Goal: Task Accomplishment & Management: Manage account settings

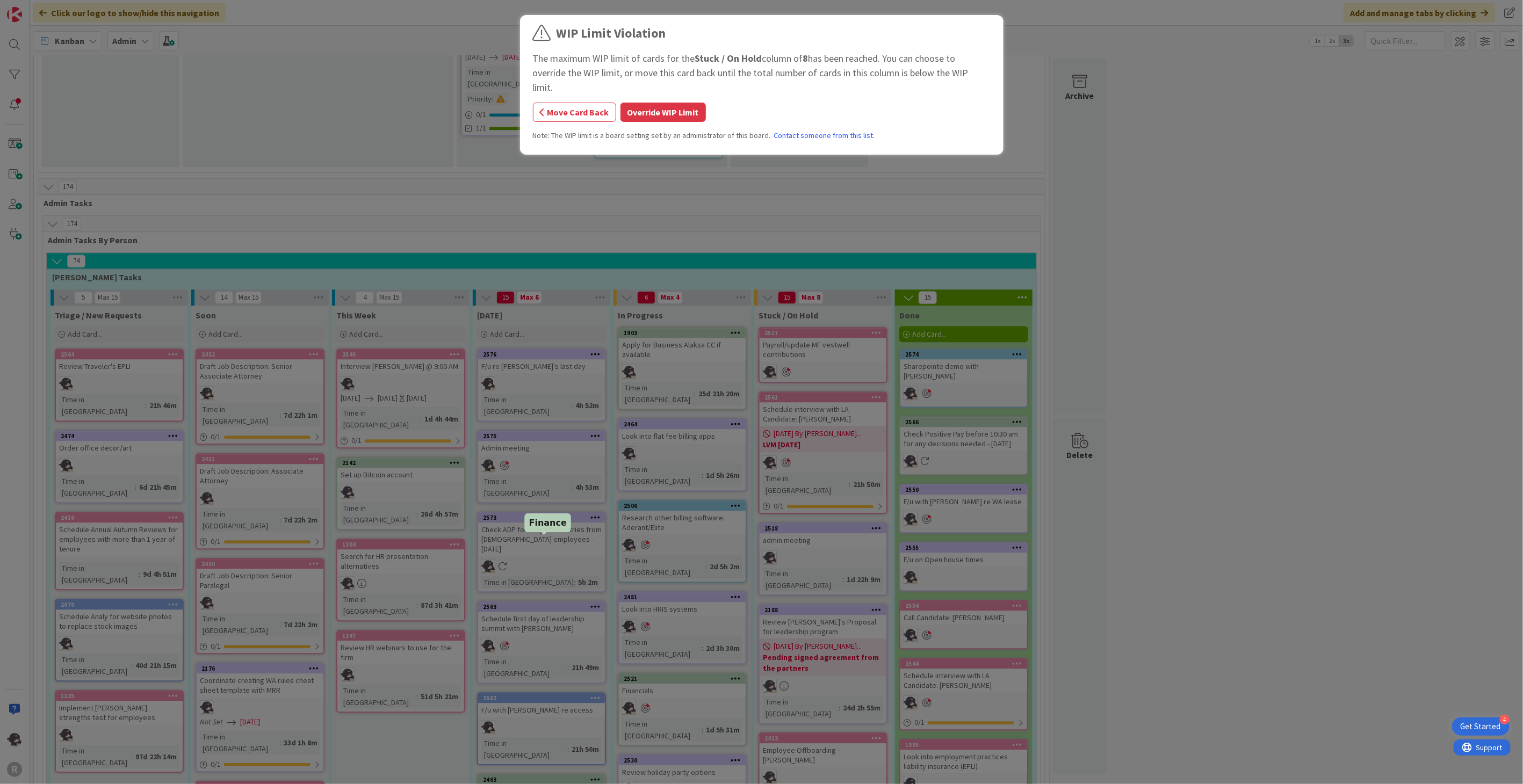
scroll to position [1719, 0]
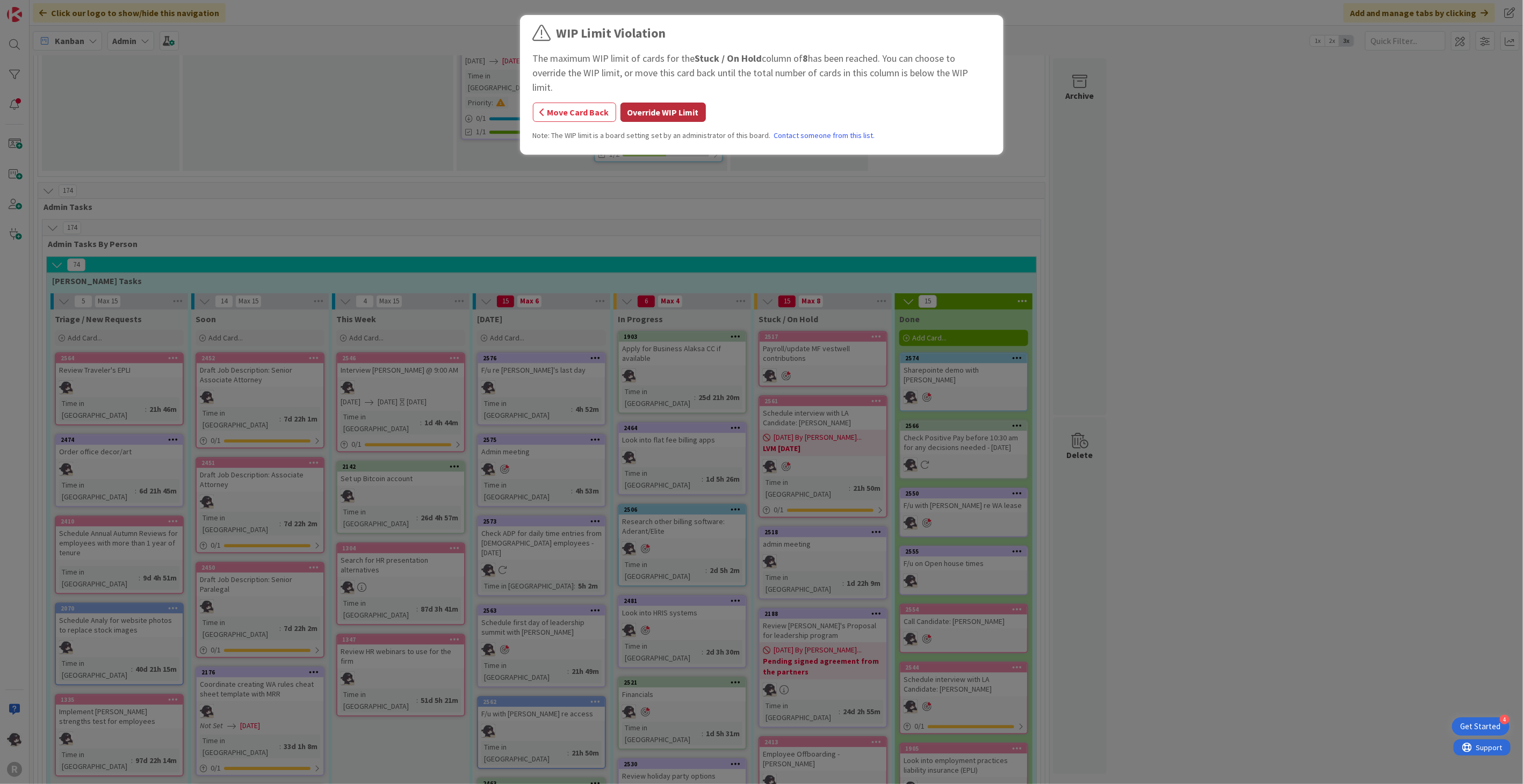
click at [690, 102] on button "Override WIP Limit" at bounding box center [663, 112] width 85 height 19
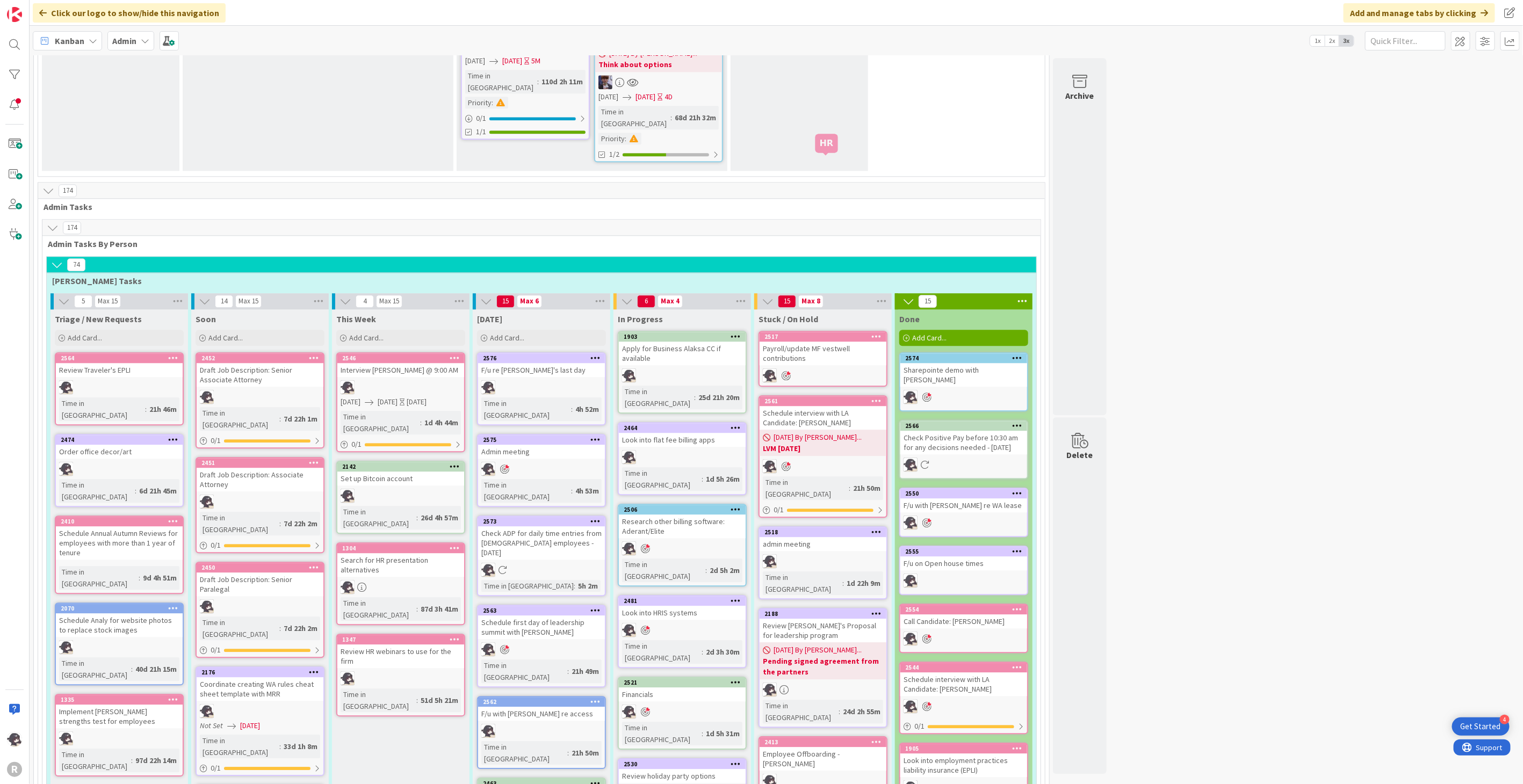
click at [840, 333] on div "2517" at bounding box center [825, 336] width 122 height 8
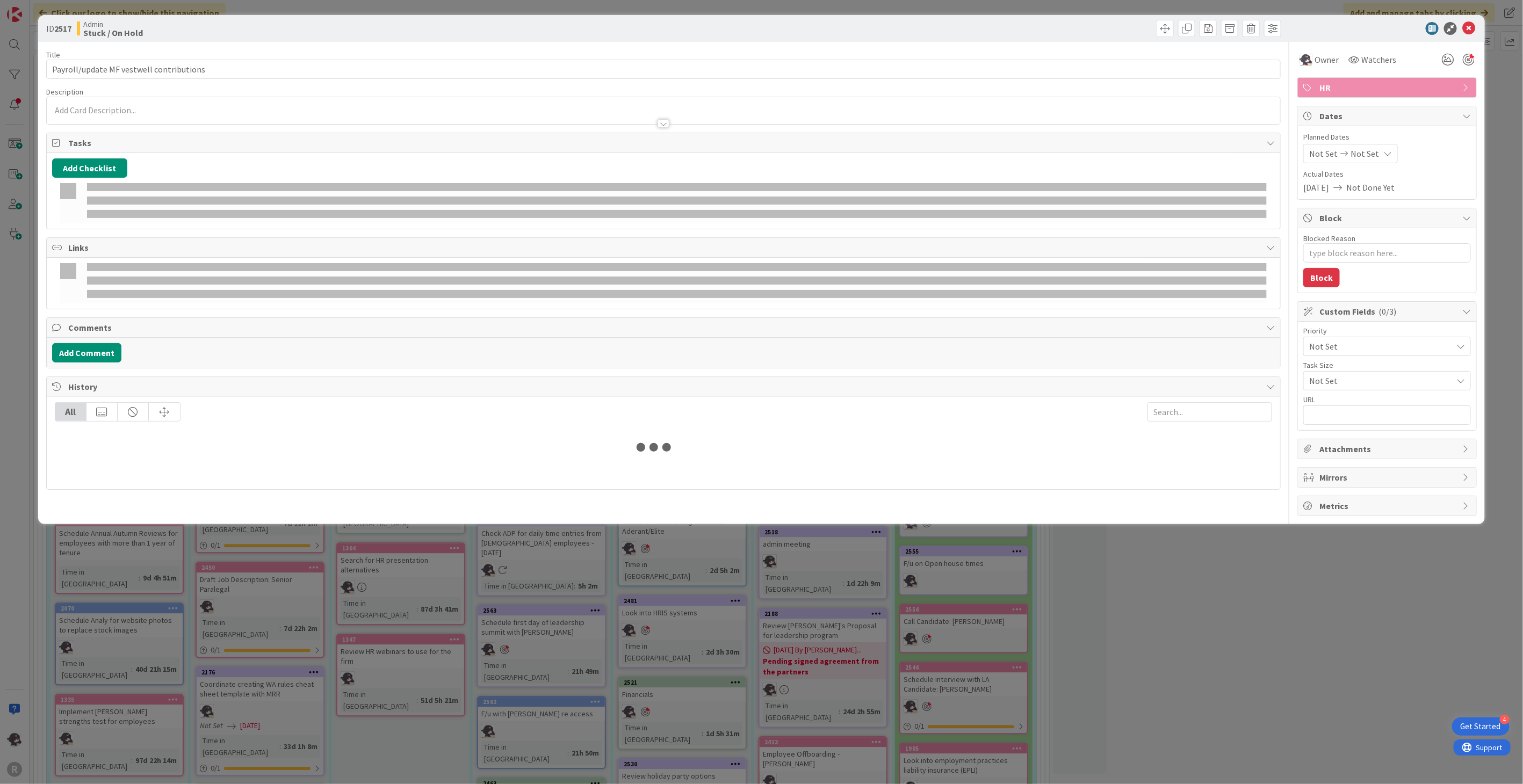
type textarea "x"
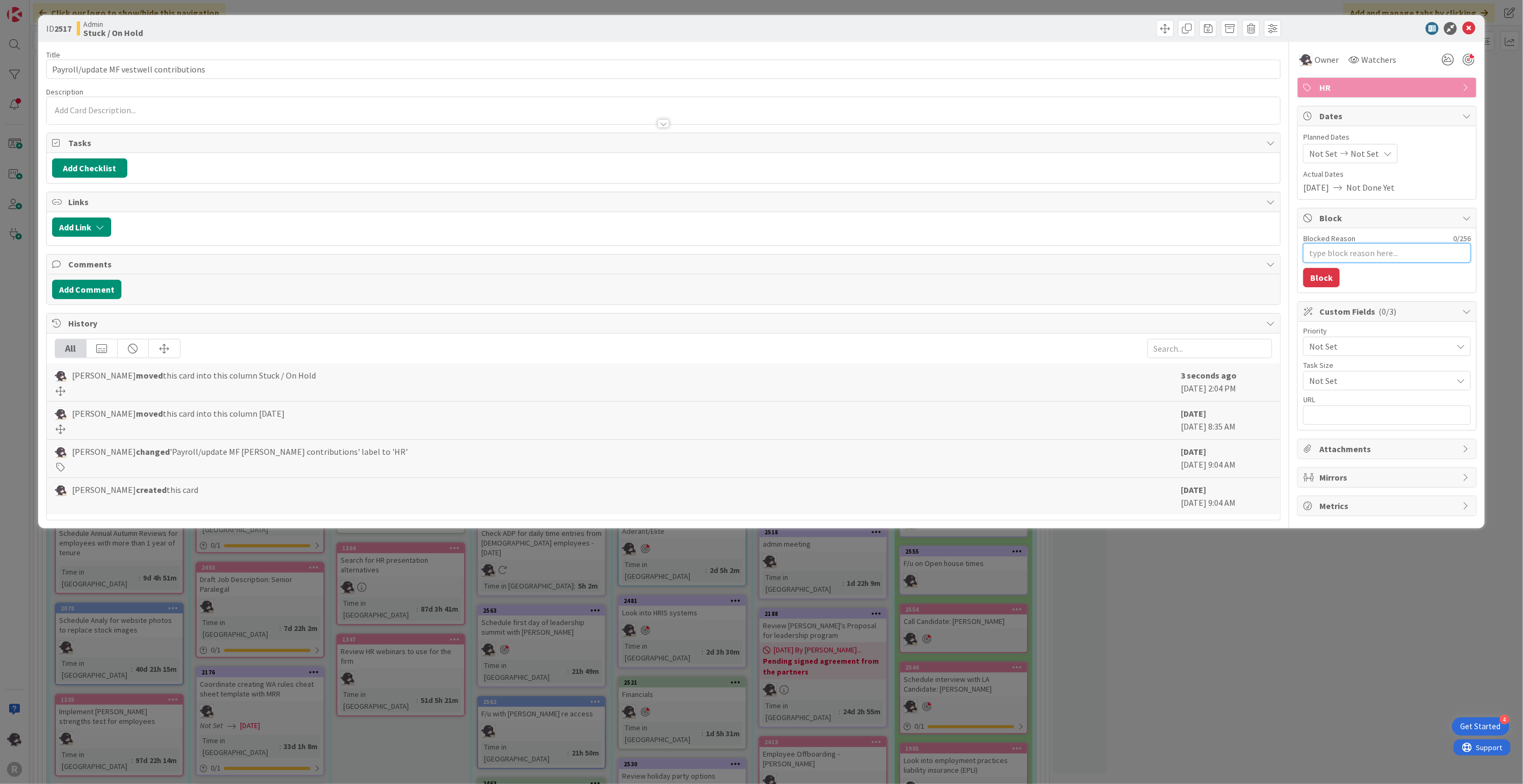
click at [1352, 255] on textarea "Blocked Reason" at bounding box center [1387, 253] width 167 height 19
type textarea "P"
type textarea "x"
type textarea "Pe"
type textarea "x"
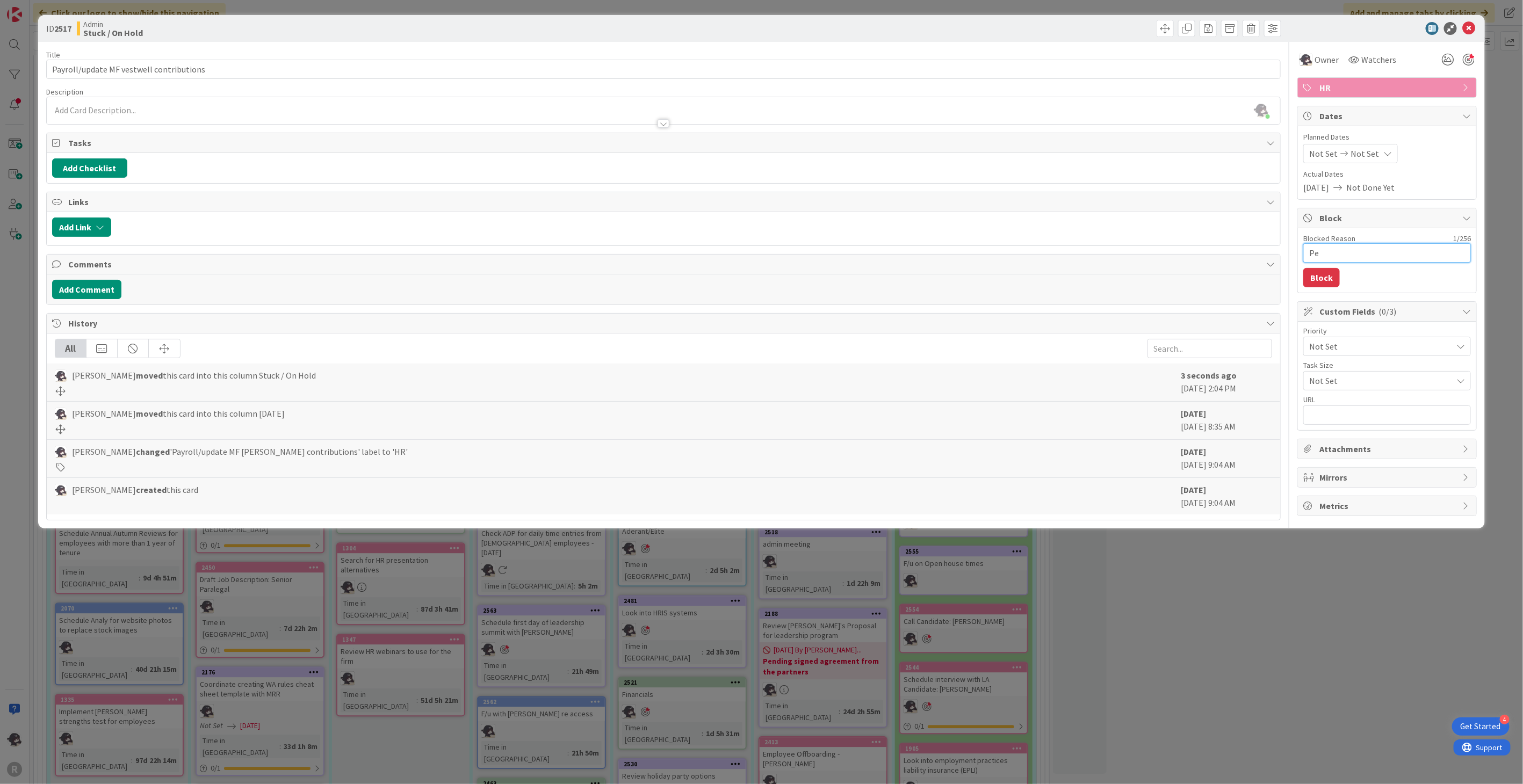
type textarea "Pen"
type textarea "x"
type textarea "Pend"
type textarea "x"
type textarea "Pendi"
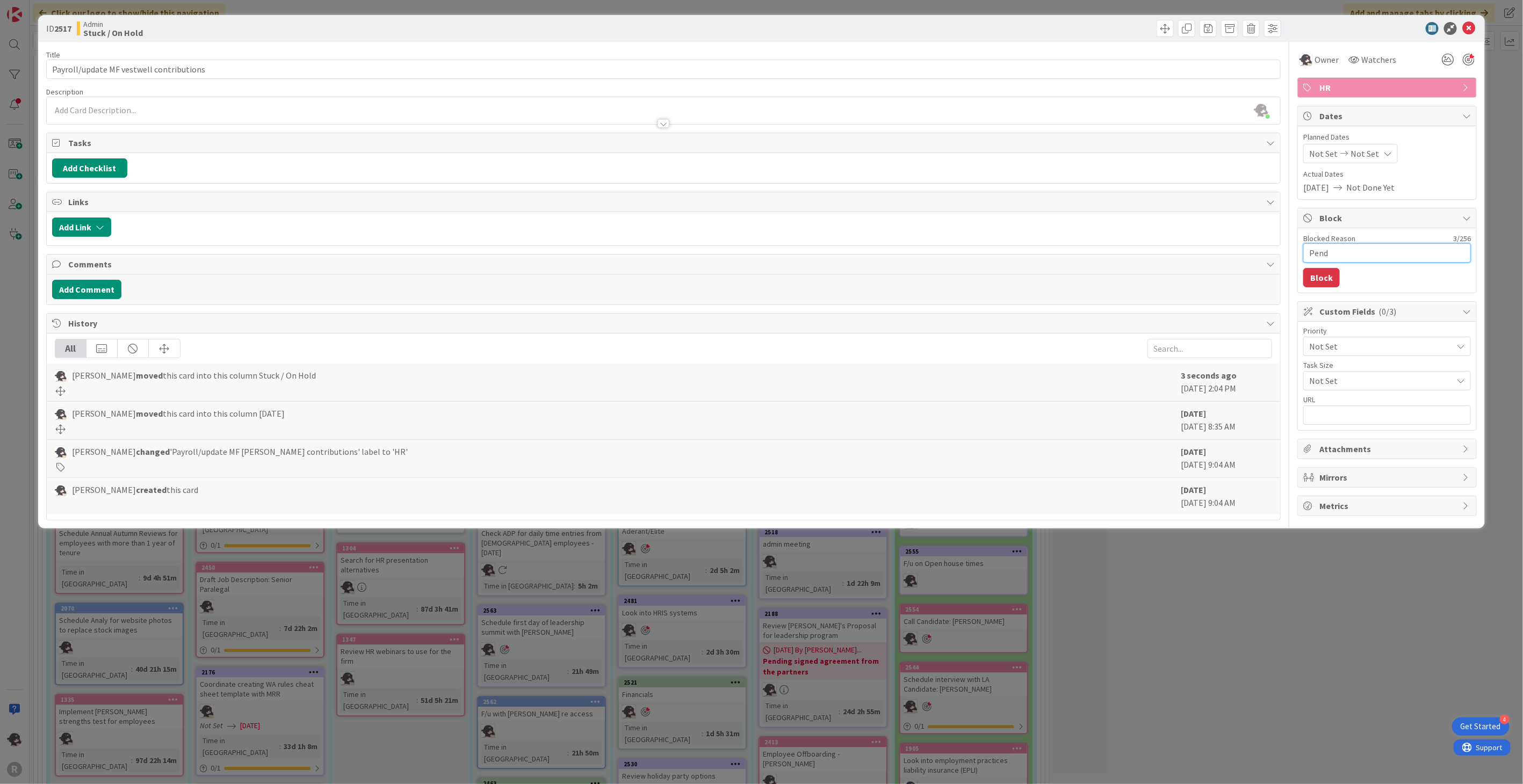
type textarea "x"
type textarea "Pendin"
type textarea "x"
type textarea "Pending"
type textarea "x"
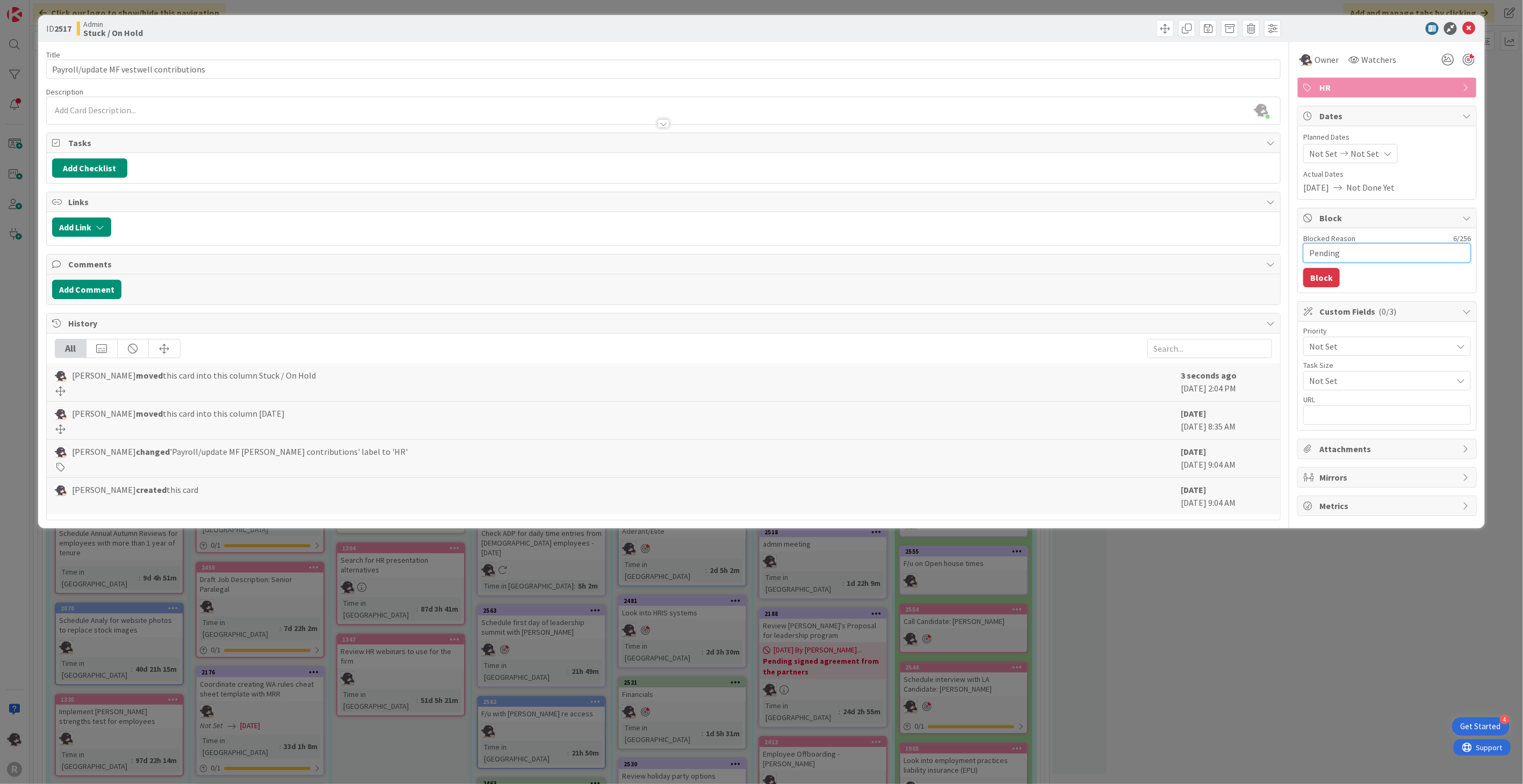
type textarea "Pending"
type textarea "x"
type textarea "Pending"
type textarea "x"
type textarea "Pendin"
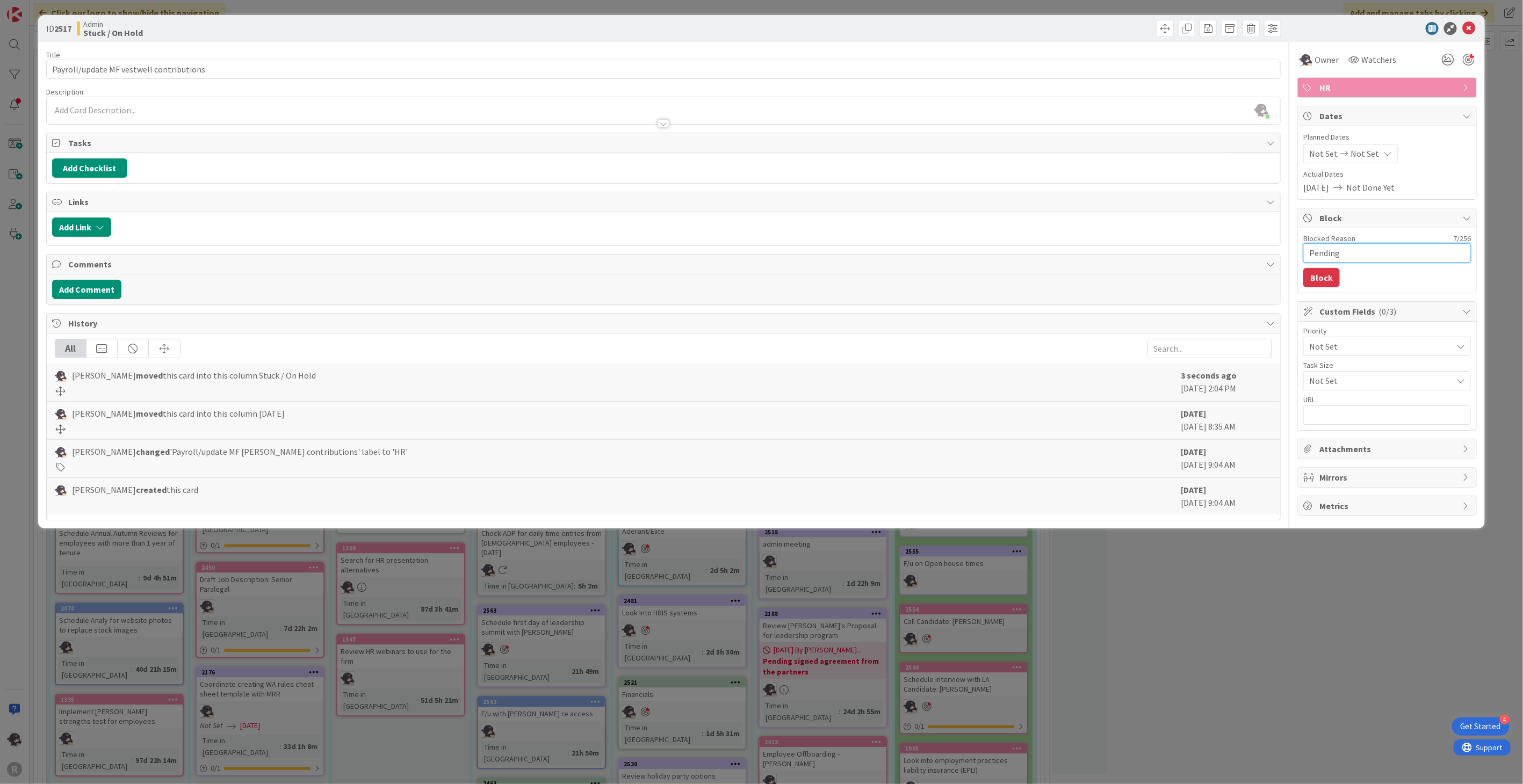
type textarea "x"
type textarea "Pendi"
type textarea "x"
type textarea "Pend"
type textarea "x"
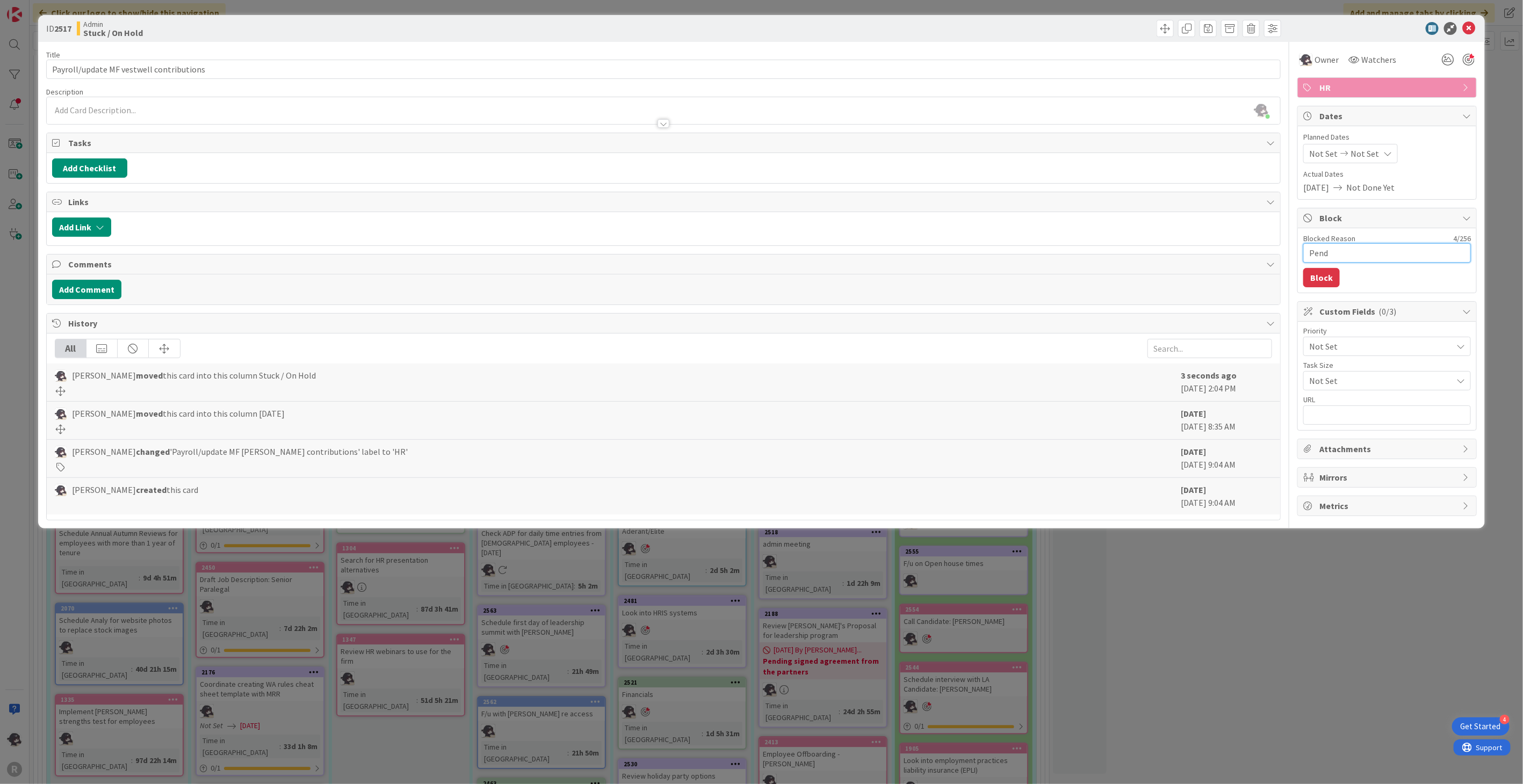
type textarea "Pen"
type textarea "x"
type textarea "Pe"
type textarea "x"
type textarea "P"
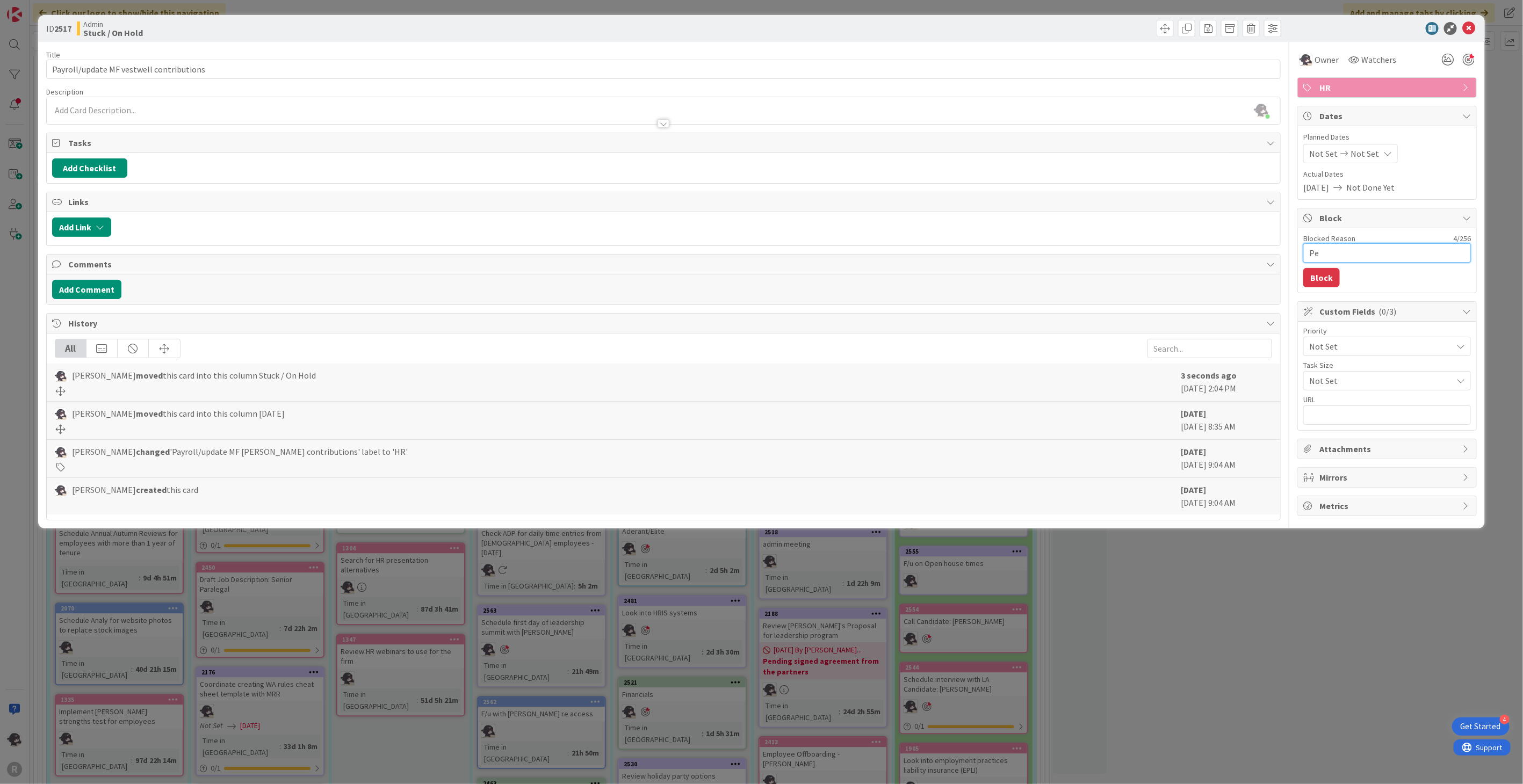
type textarea "x"
type textarea "w"
type textarea "x"
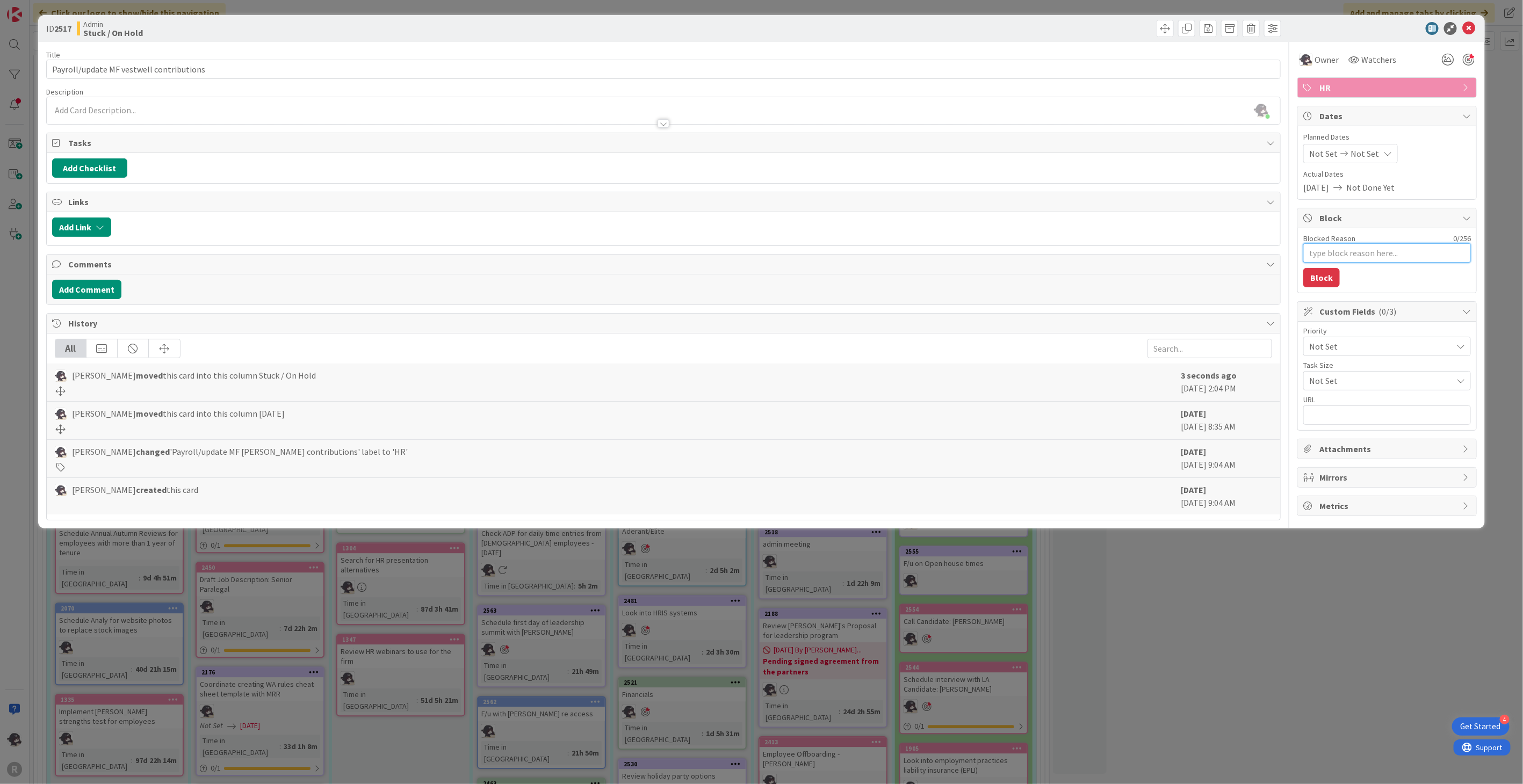
type textarea "W"
type textarea "x"
type textarea "Wa"
type textarea "x"
type textarea "Wai"
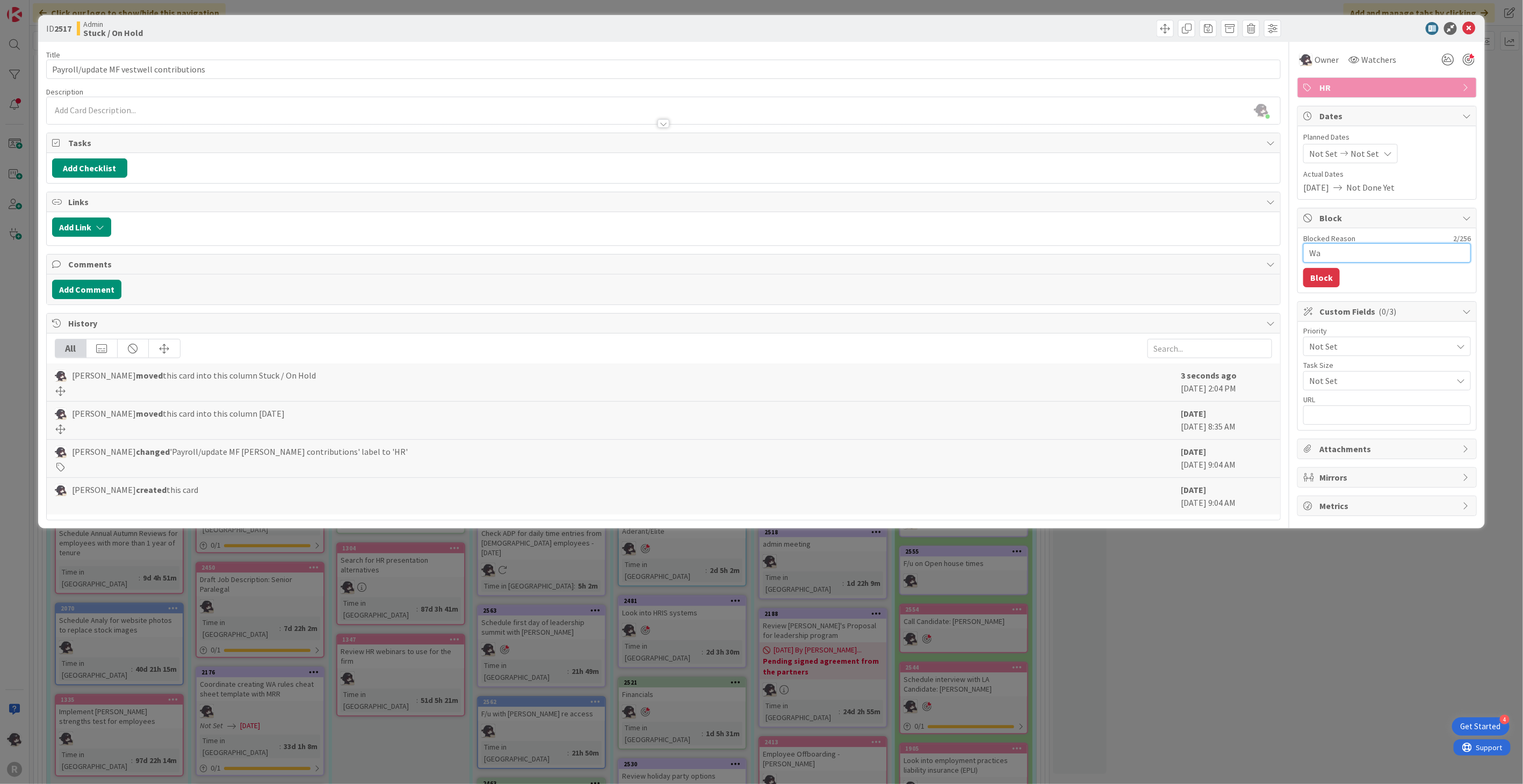
type textarea "x"
type textarea "Wait"
type textarea "x"
type textarea "Waiti"
type textarea "x"
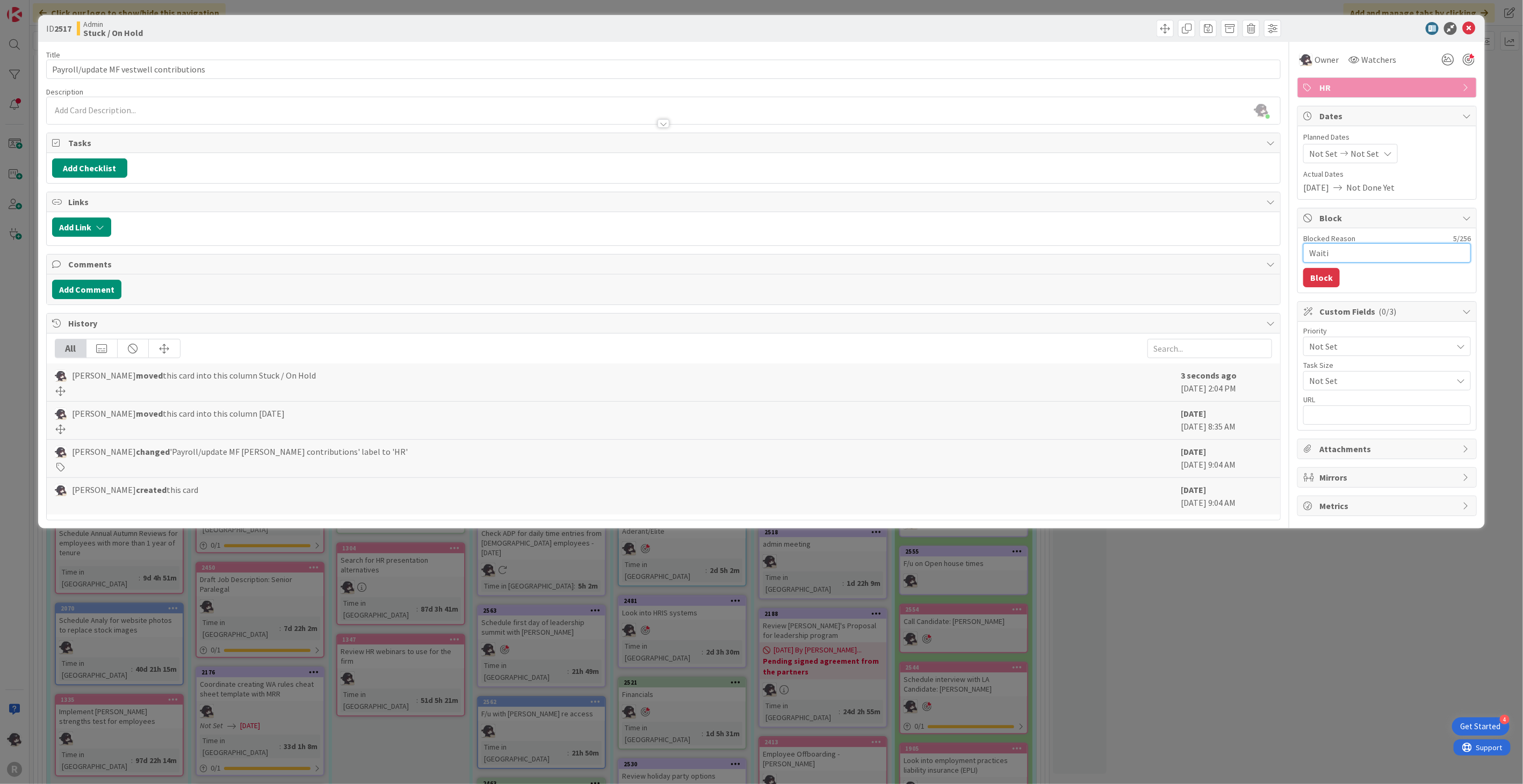
type textarea "Waitin"
type textarea "x"
type textarea "Waiting"
type textarea "x"
type textarea "Waiting"
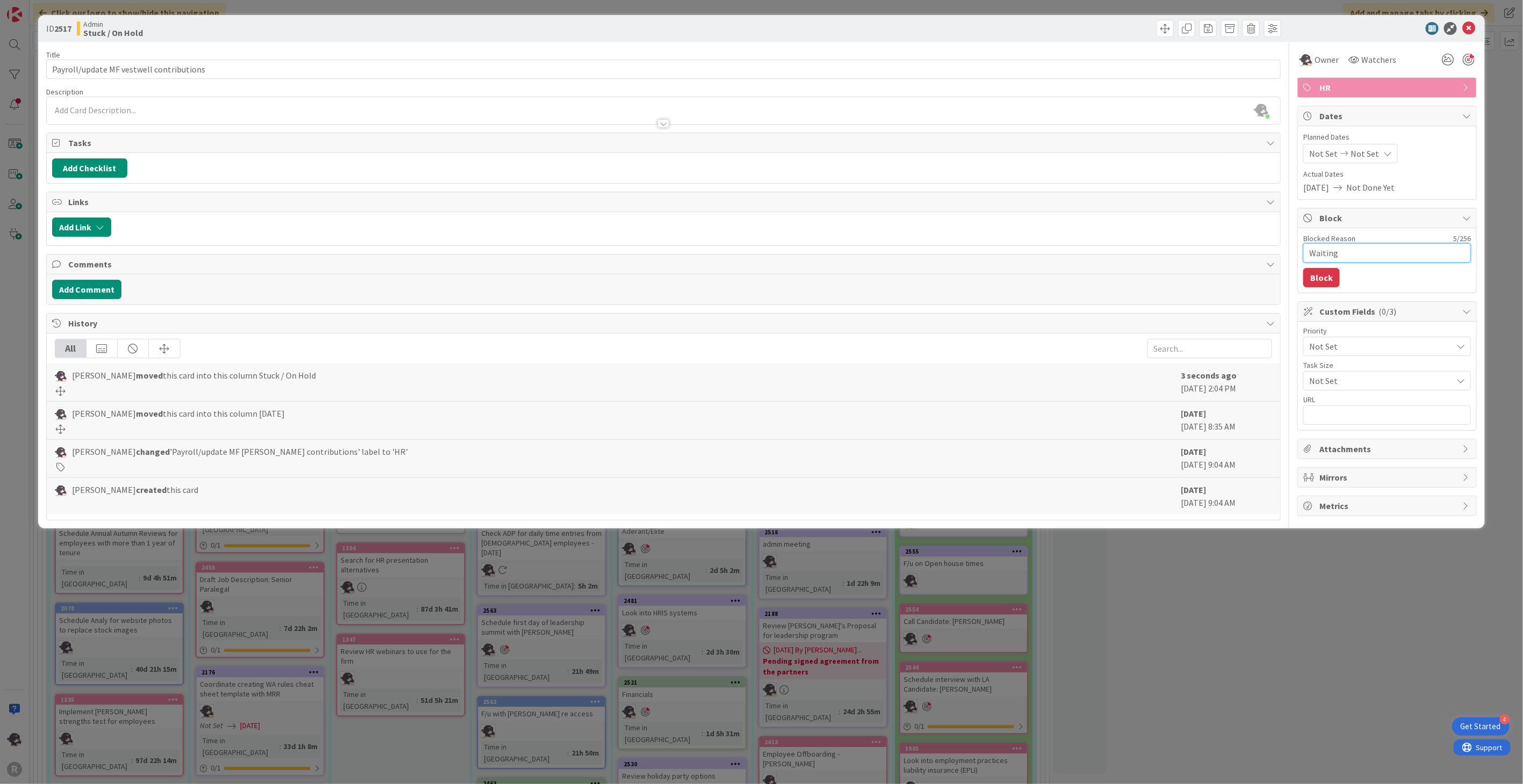
type textarea "x"
type textarea "Waiting f"
type textarea "x"
type textarea "Waiting fo"
type textarea "x"
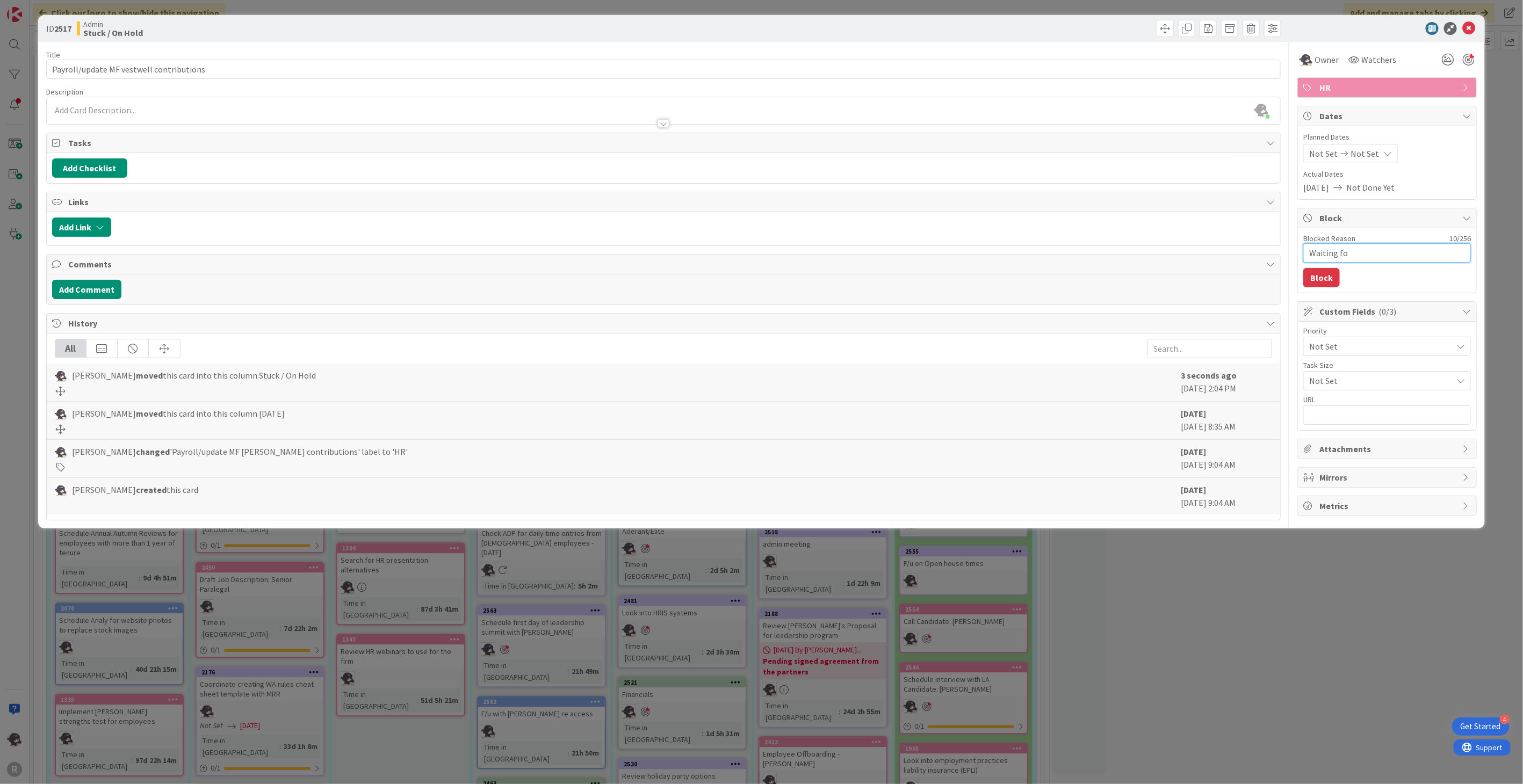
type textarea "Waiting for"
type textarea "x"
type textarea "Waiting for"
type textarea "x"
type textarea "Waiting for K"
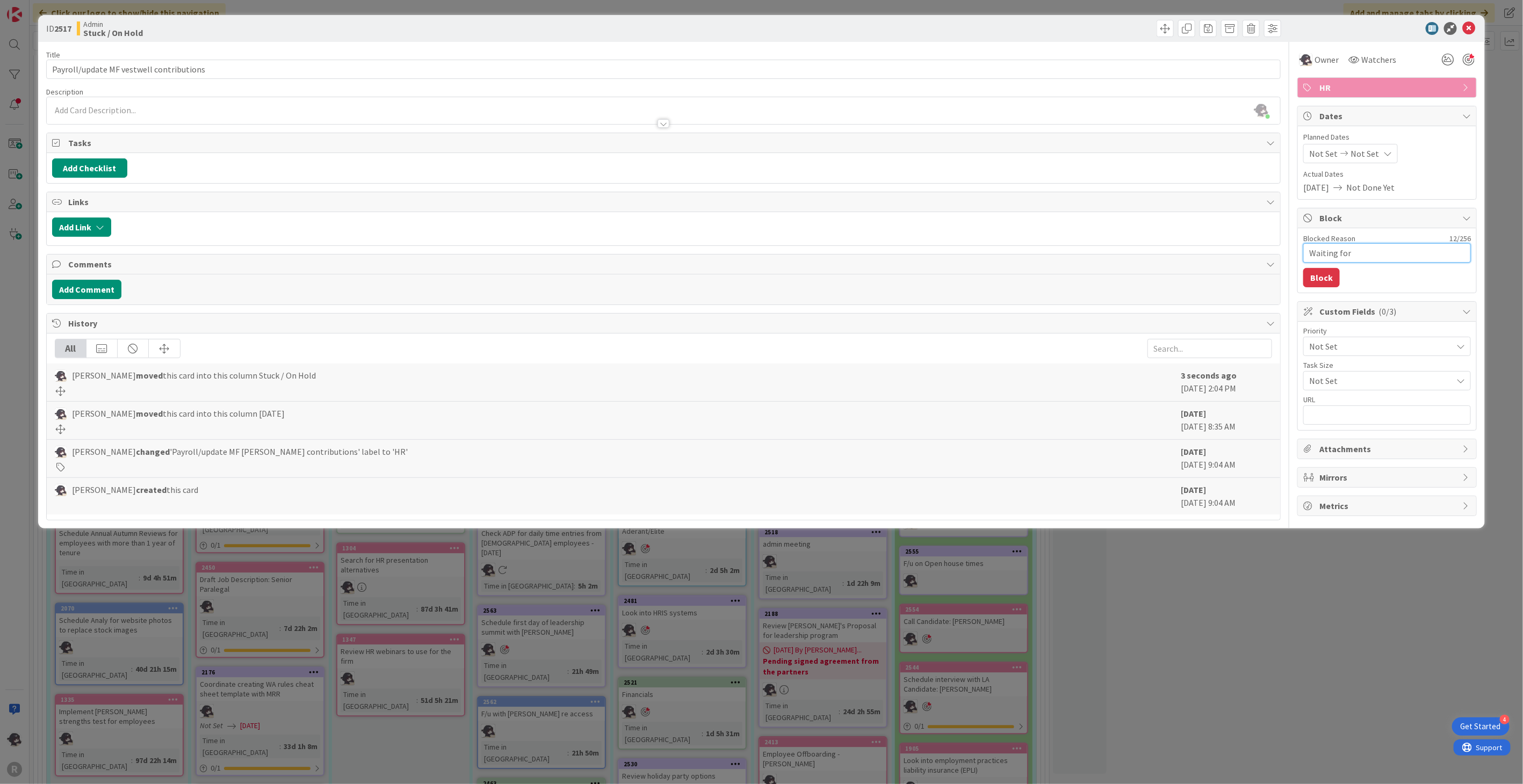
type textarea "x"
type textarea "Waiting for [PERSON_NAME]"
type textarea "x"
type textarea "Waiting for Kia"
type textarea "x"
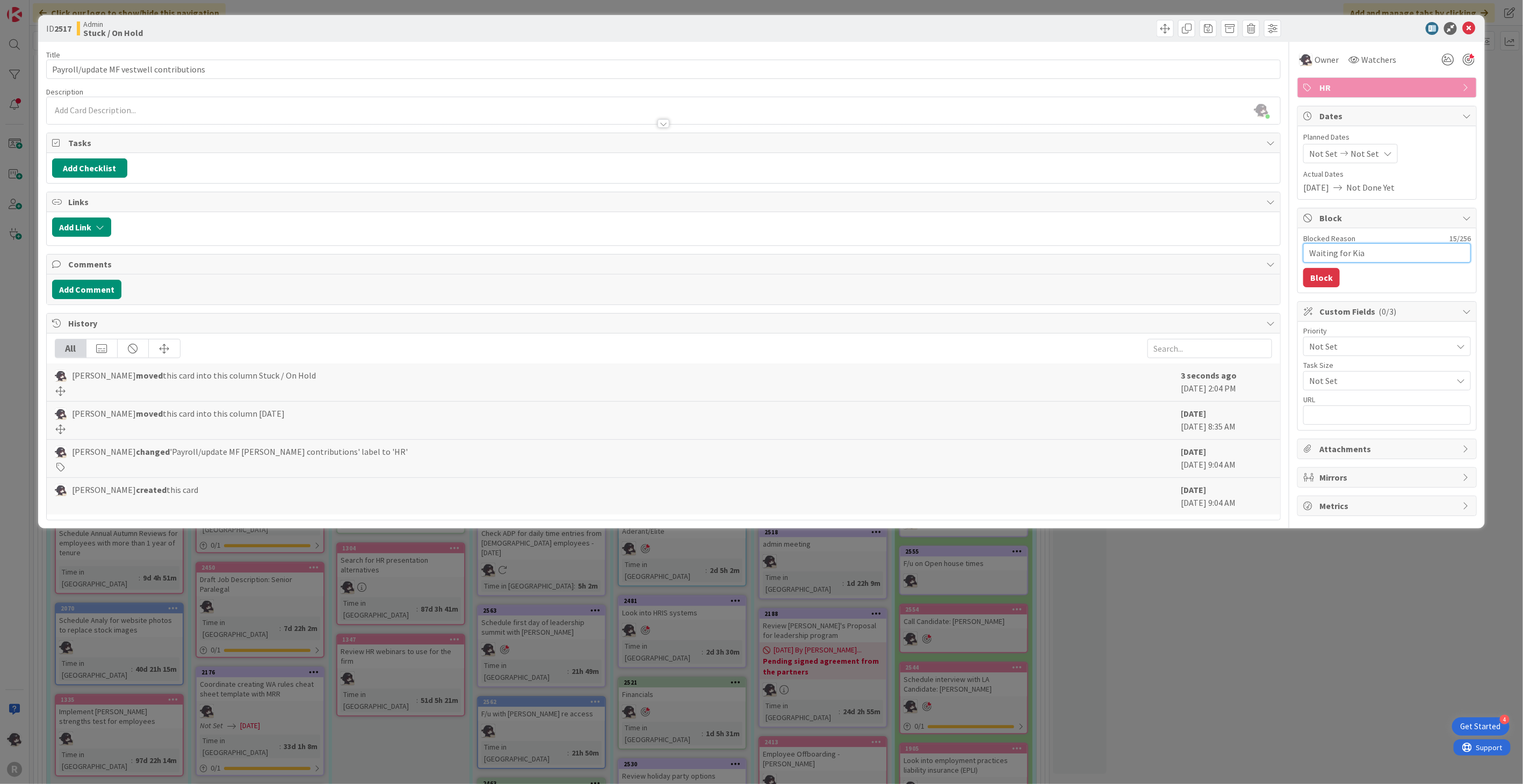
type textarea "Waiting for Kiar"
type textarea "x"
type textarea "Waiting for [PERSON_NAME]"
type textarea "x"
type textarea "Waiting for [PERSON_NAME]'"
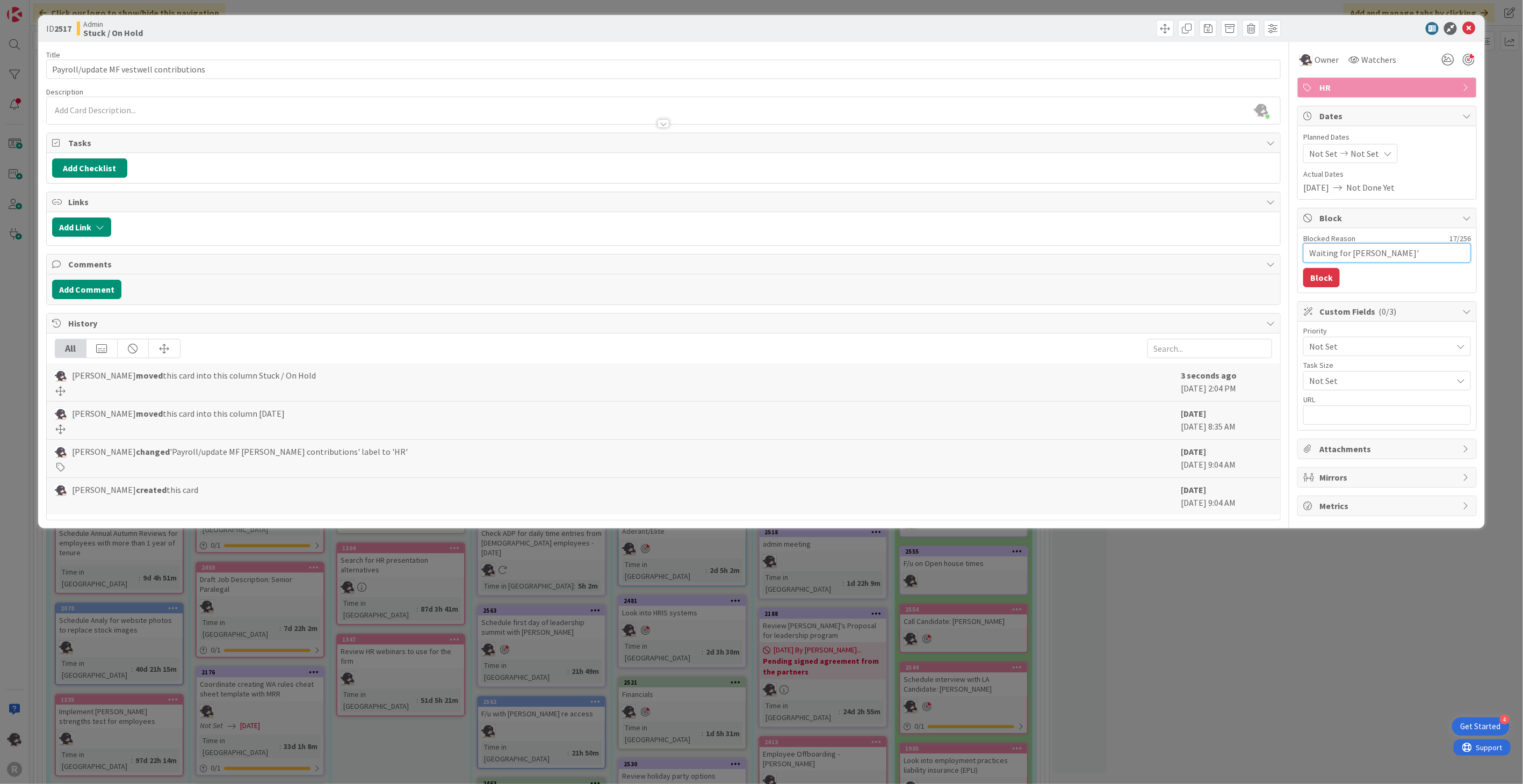
type textarea "x"
type textarea "Waiting for [PERSON_NAME]'s"
type textarea "x"
type textarea "Waiting for [PERSON_NAME]'s"
type textarea "x"
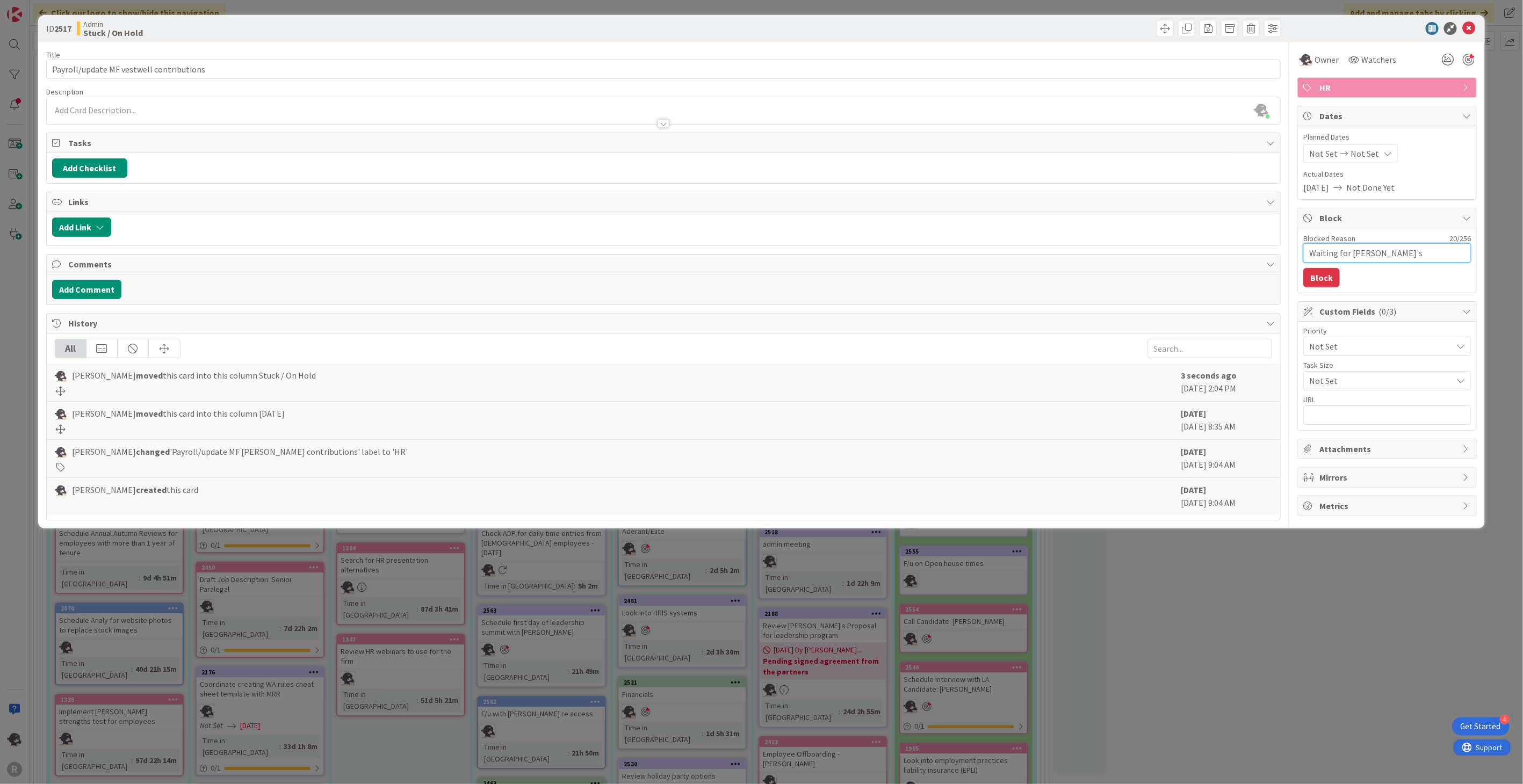
type textarea "Waiting for [PERSON_NAME]'s m"
type textarea "x"
type textarea "Waiting for [PERSON_NAME]'s mi"
type textarea "x"
type textarea "Waiting for [PERSON_NAME]'s mil"
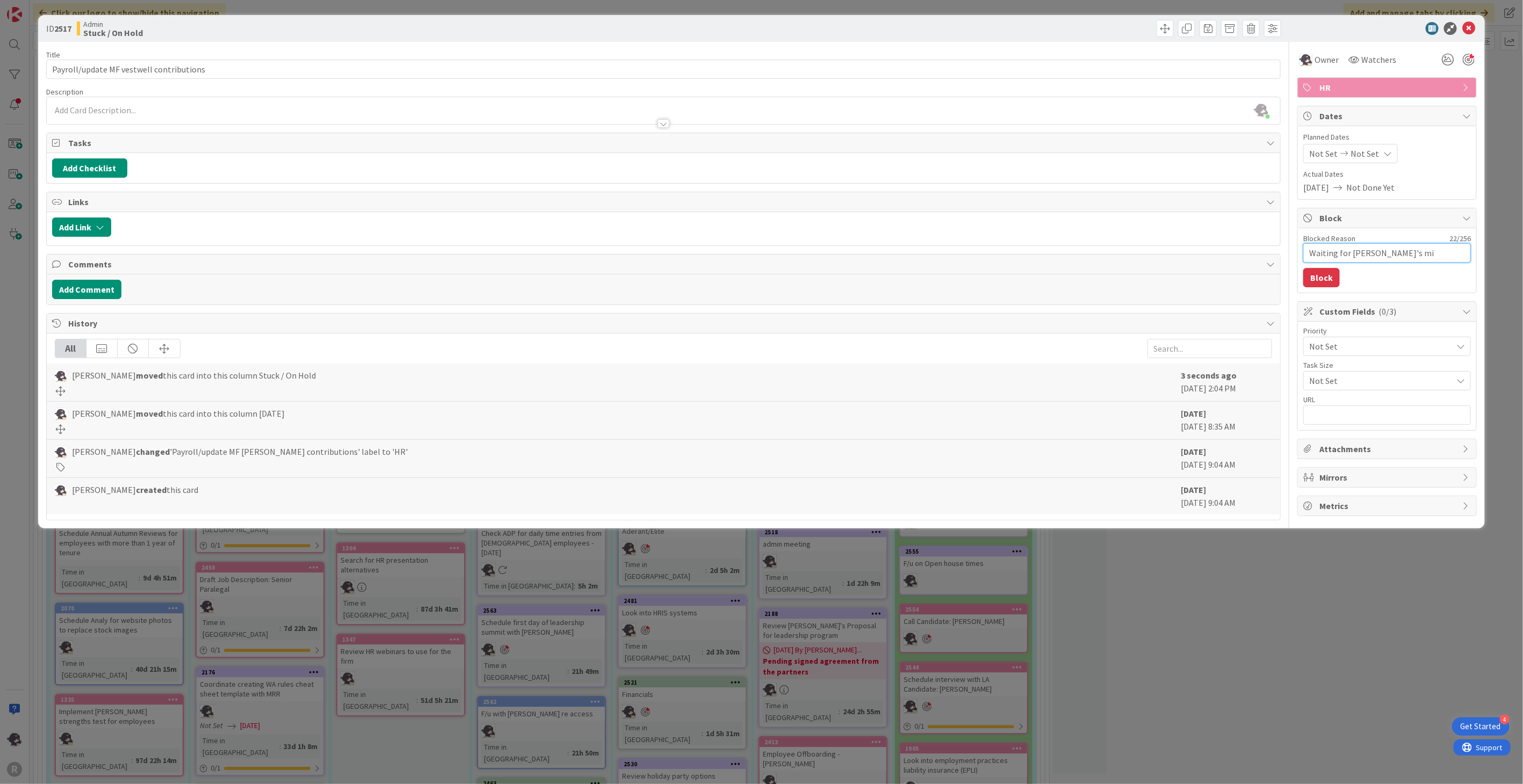
type textarea "x"
type textarea "Waiting for [PERSON_NAME]'s mile"
type textarea "x"
type textarea "Waiting for [PERSON_NAME]'s milea"
type textarea "x"
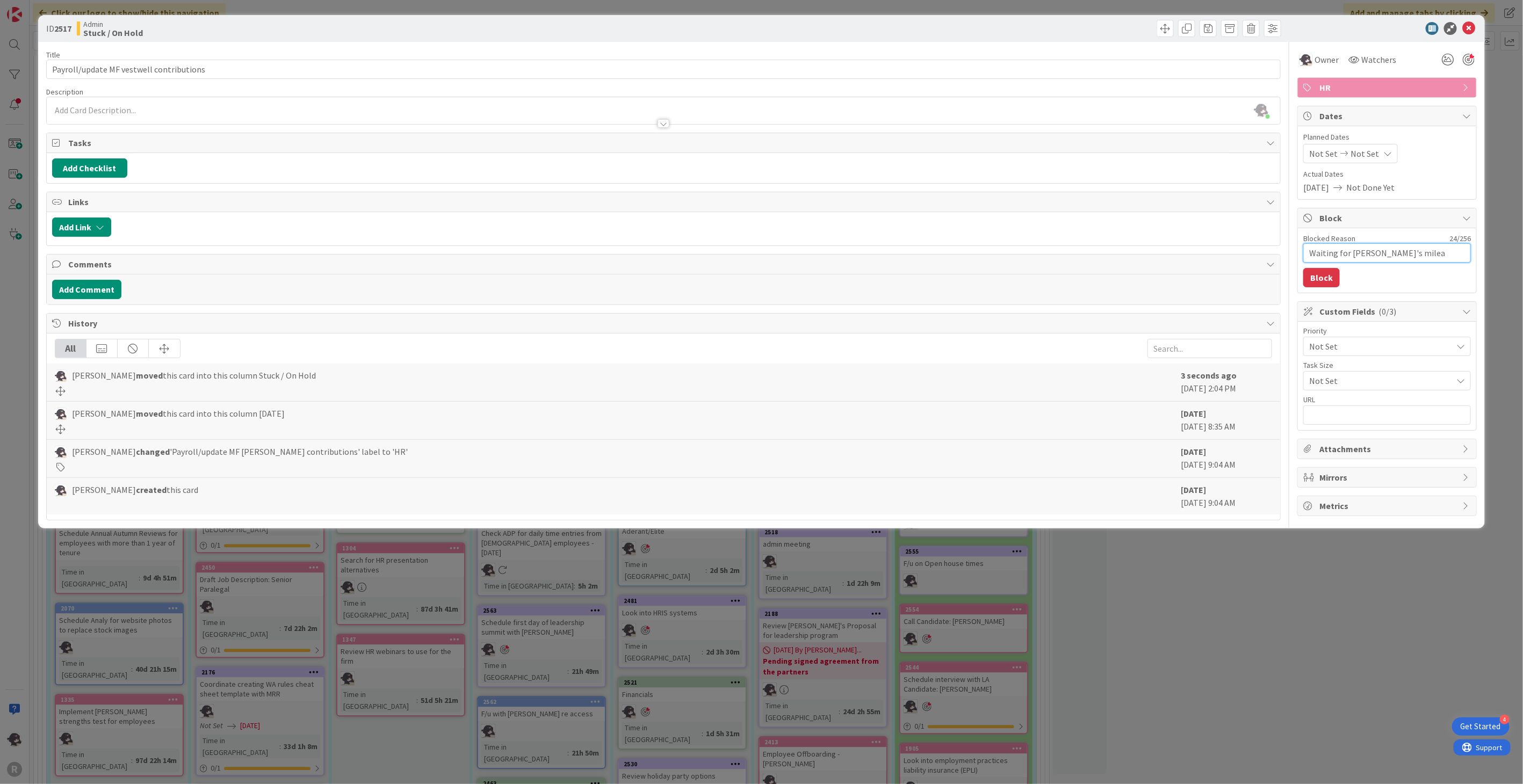
type textarea "Waiting for [PERSON_NAME]'s mileag"
type textarea "x"
type textarea "Waiting for [PERSON_NAME]'s mileage"
type textarea "x"
type textarea "Waiting for [PERSON_NAME]'s mileage"
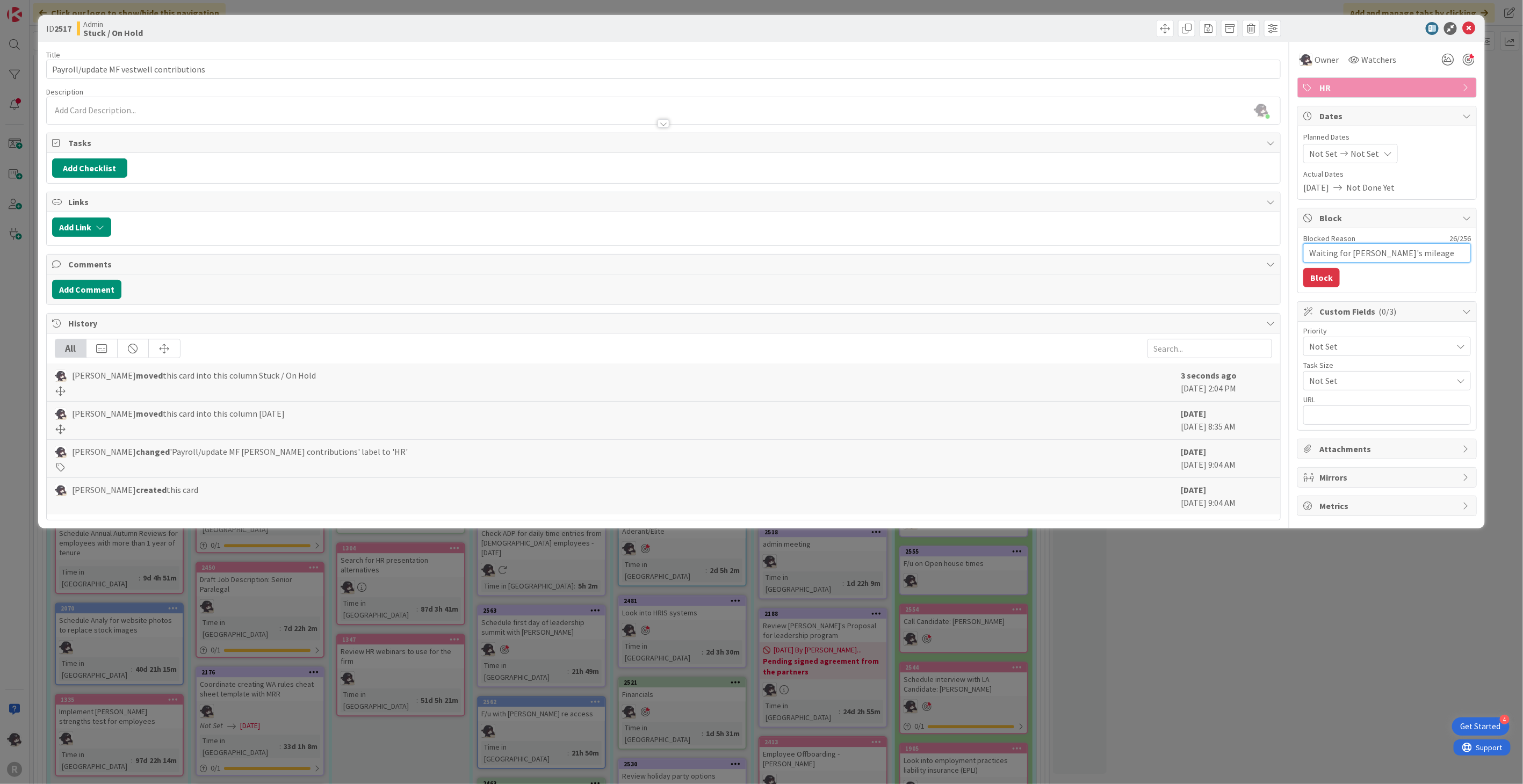
type textarea "x"
type textarea "Waiting for [PERSON_NAME]'s mileage r"
type textarea "x"
type textarea "Waiting for [PERSON_NAME]'s mileage re"
type textarea "x"
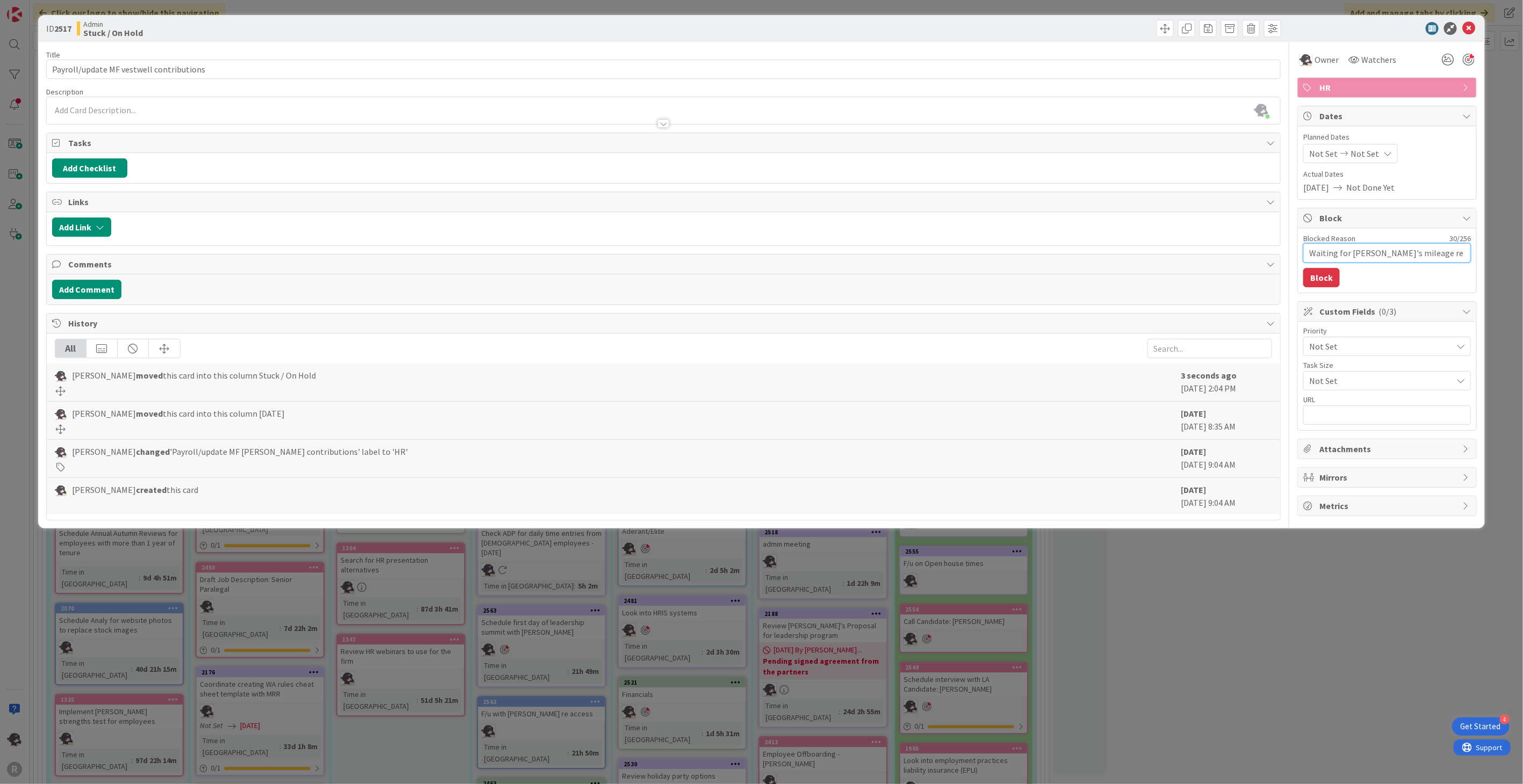
type textarea "Waiting for [PERSON_NAME]'s mileage rei"
type textarea "x"
type textarea "Waiting for [PERSON_NAME]'s mileage [PERSON_NAME]"
type textarea "x"
type textarea "Waiting for [PERSON_NAME]'s mileage reimb"
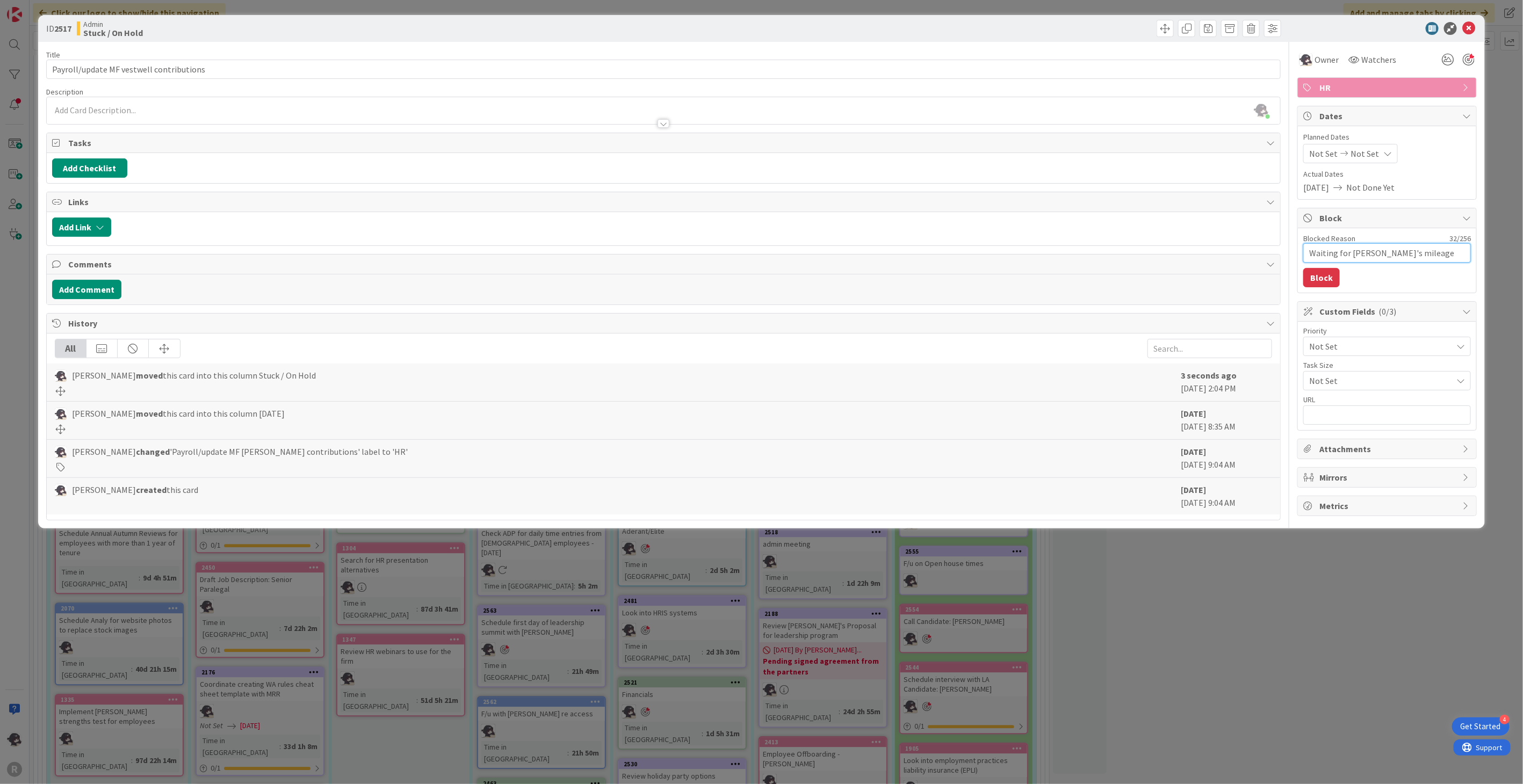
type textarea "x"
type textarea "Waiting for [PERSON_NAME]'s mileage reimbu"
type textarea "x"
type textarea "Waiting for [PERSON_NAME]'s mileage reimbur"
type textarea "x"
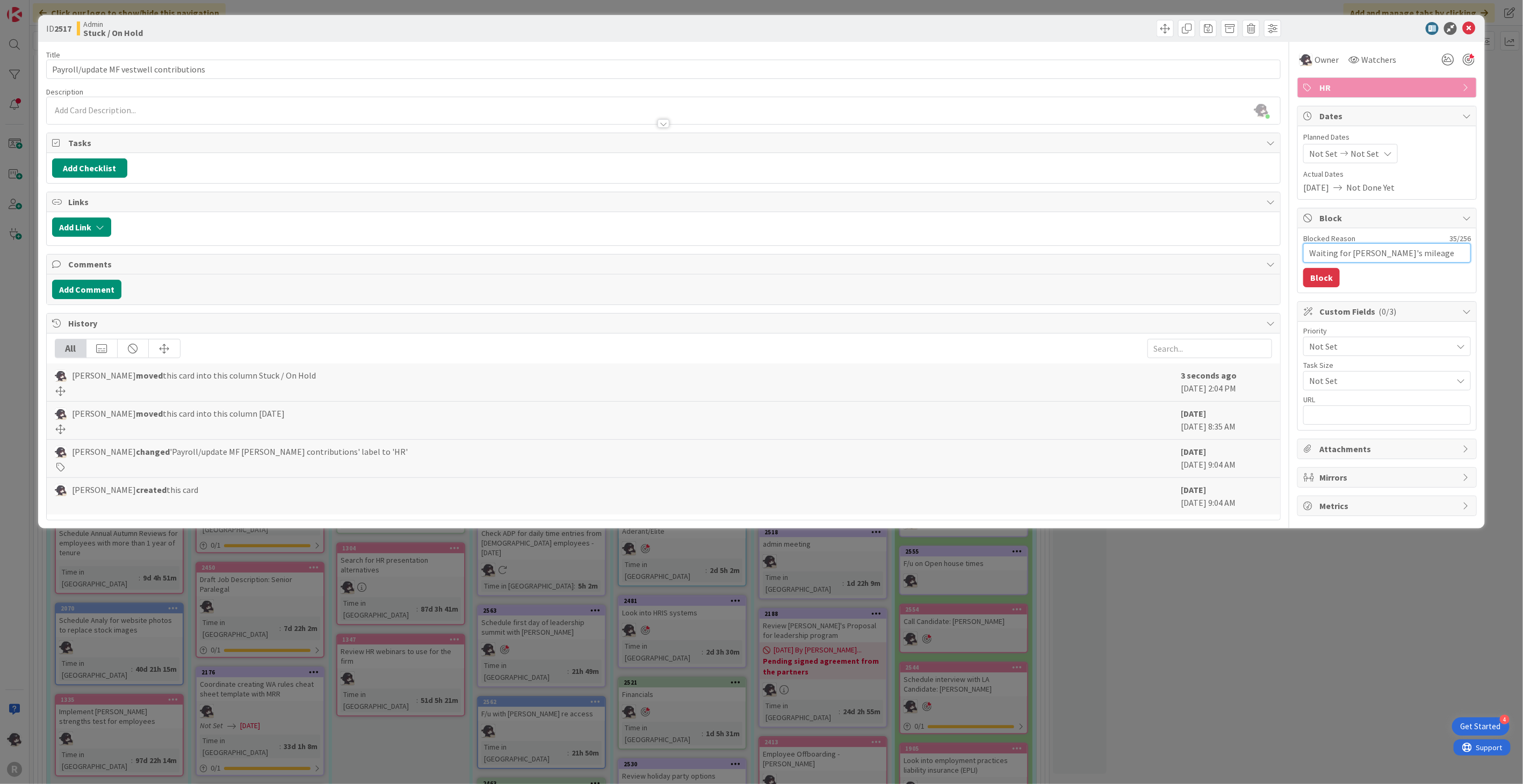
type textarea "Waiting for [PERSON_NAME]'s mileage reimburs"
type textarea "x"
type textarea "Waiting for [PERSON_NAME]'s mileage reimburse"
type textarea "x"
type textarea "Waiting for [PERSON_NAME]'s mileage reimbursem"
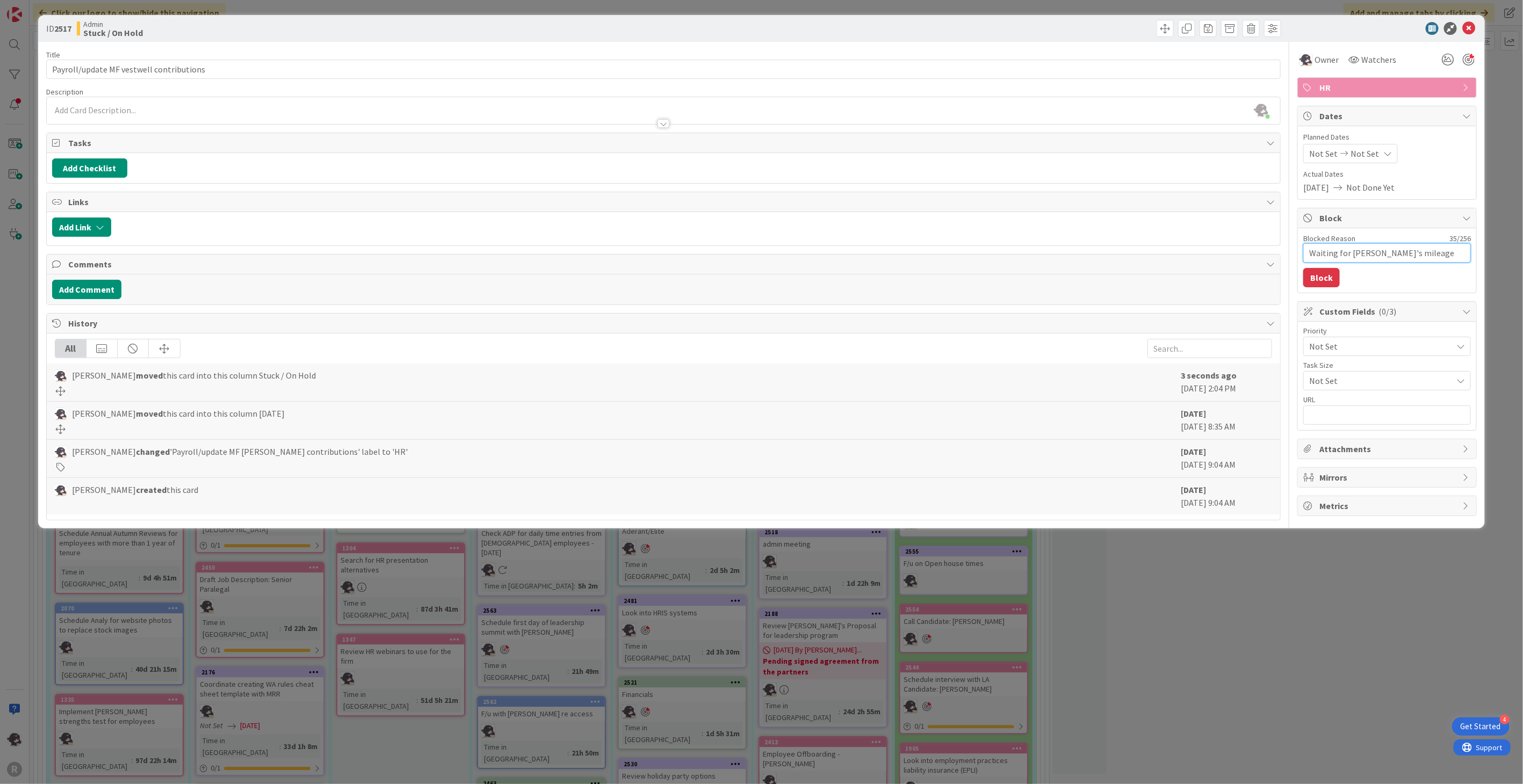
type textarea "x"
type textarea "Waiting for [PERSON_NAME]'s mileage reimburseme"
type textarea "x"
type textarea "Waiting for [PERSON_NAME]'s mileage reimbursemen"
type textarea "x"
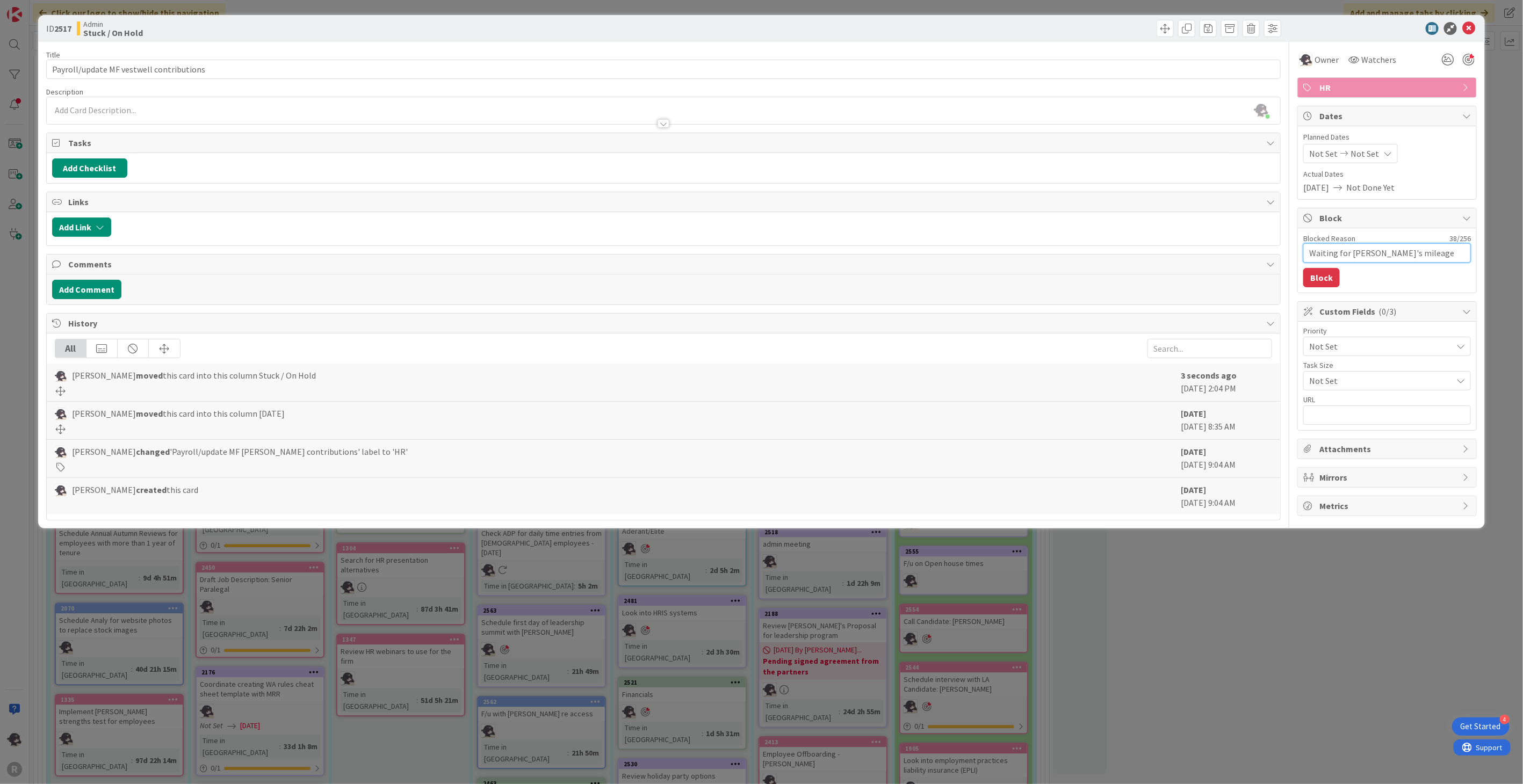
type textarea "Waiting for [PERSON_NAME]'s mileage reimbursement"
type textarea "x"
type textarea "Waiting for [PERSON_NAME]'s mileage reimbursement"
type textarea "x"
type textarea "Waiting for [PERSON_NAME]'s mileage reimbursement f"
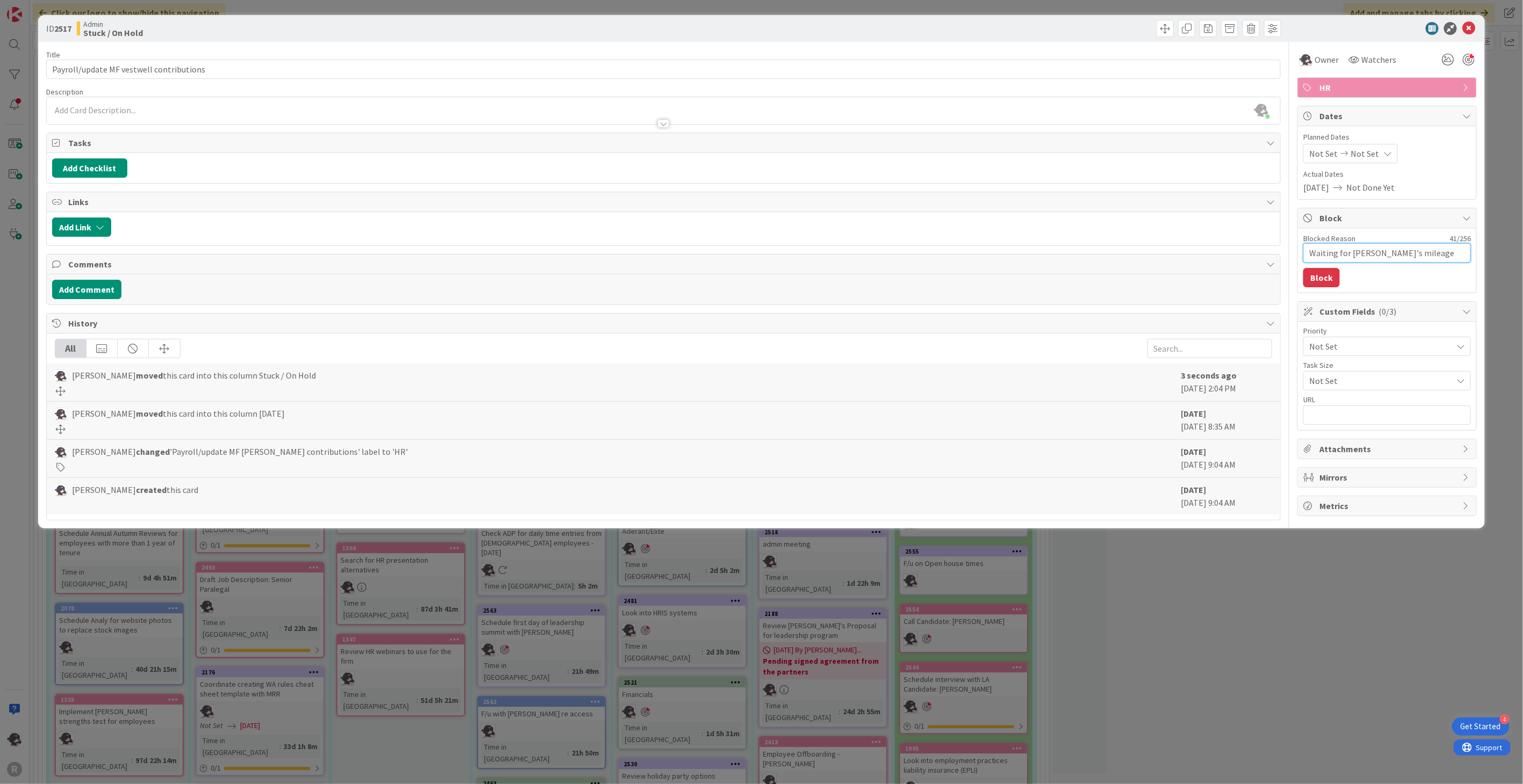
type textarea "x"
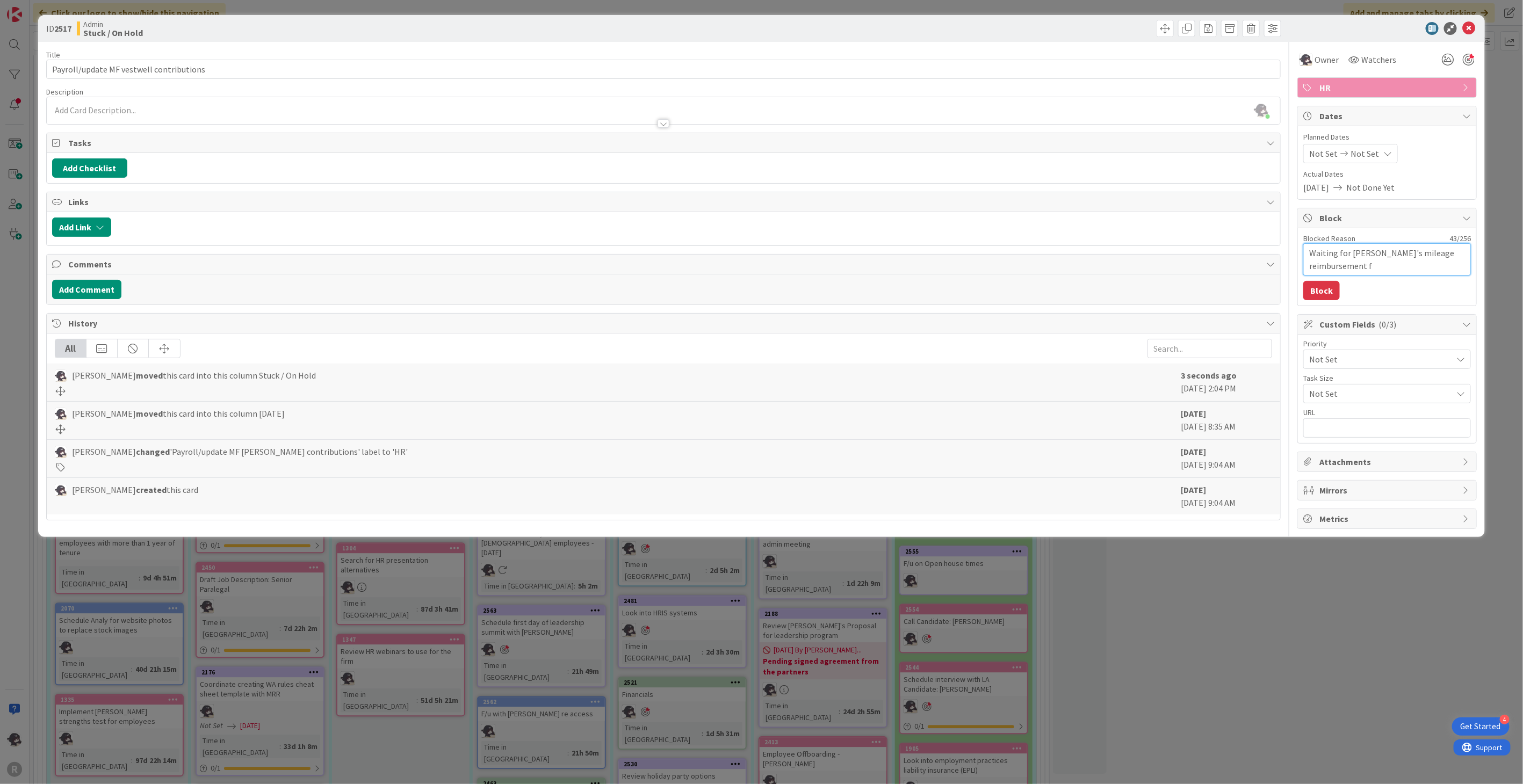
type textarea "Waiting for [PERSON_NAME]'s mileage reimbursement fo"
type textarea "x"
type textarea "Waiting for [PERSON_NAME]'s mileage reimbursement for"
type textarea "x"
type textarea "Waiting for [PERSON_NAME]'s mileage reimbursement form"
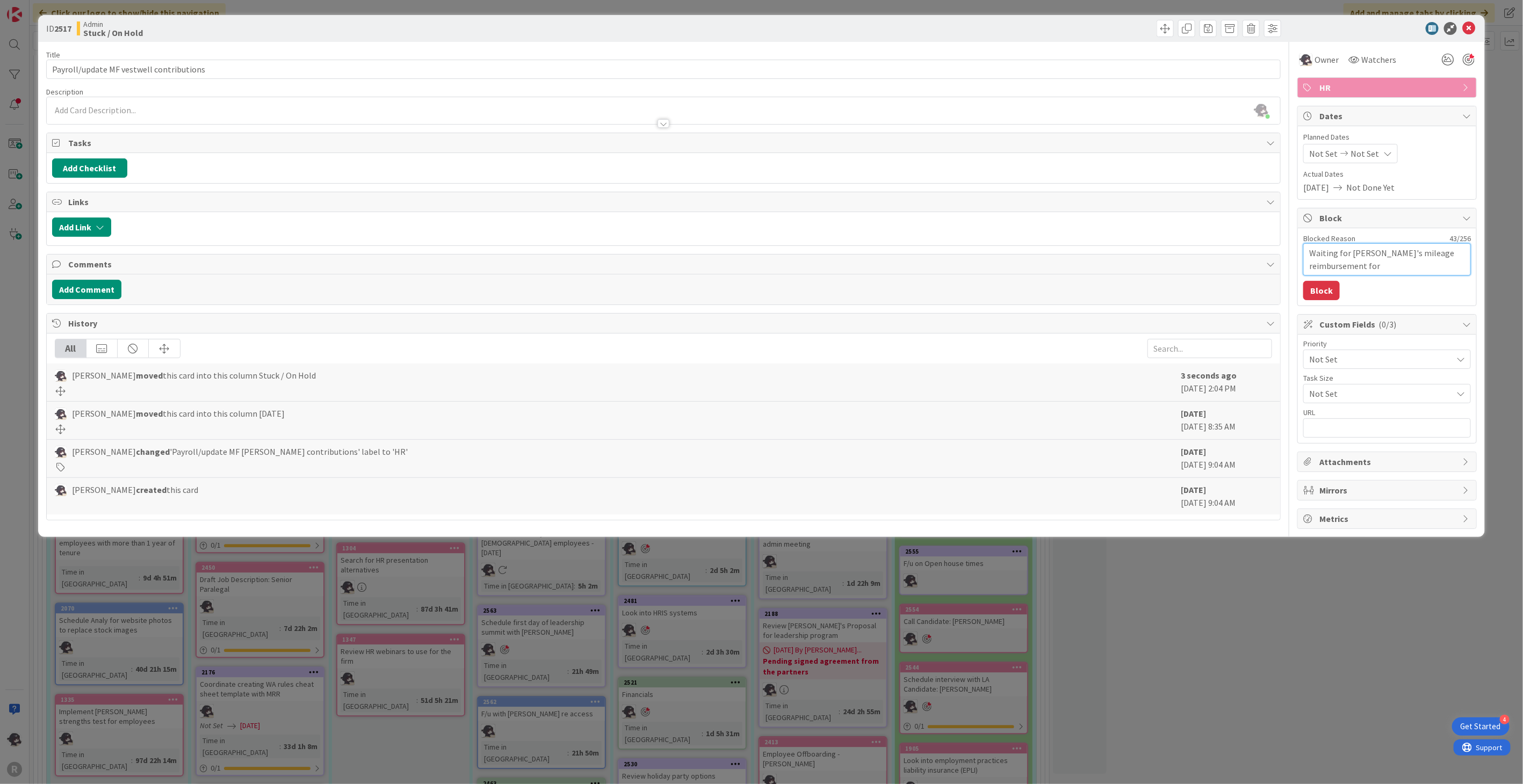
type textarea "x"
type textarea "Waiting for [PERSON_NAME]'s mileage reimbursement form"
click at [1320, 293] on button "Block" at bounding box center [1321, 291] width 36 height 19
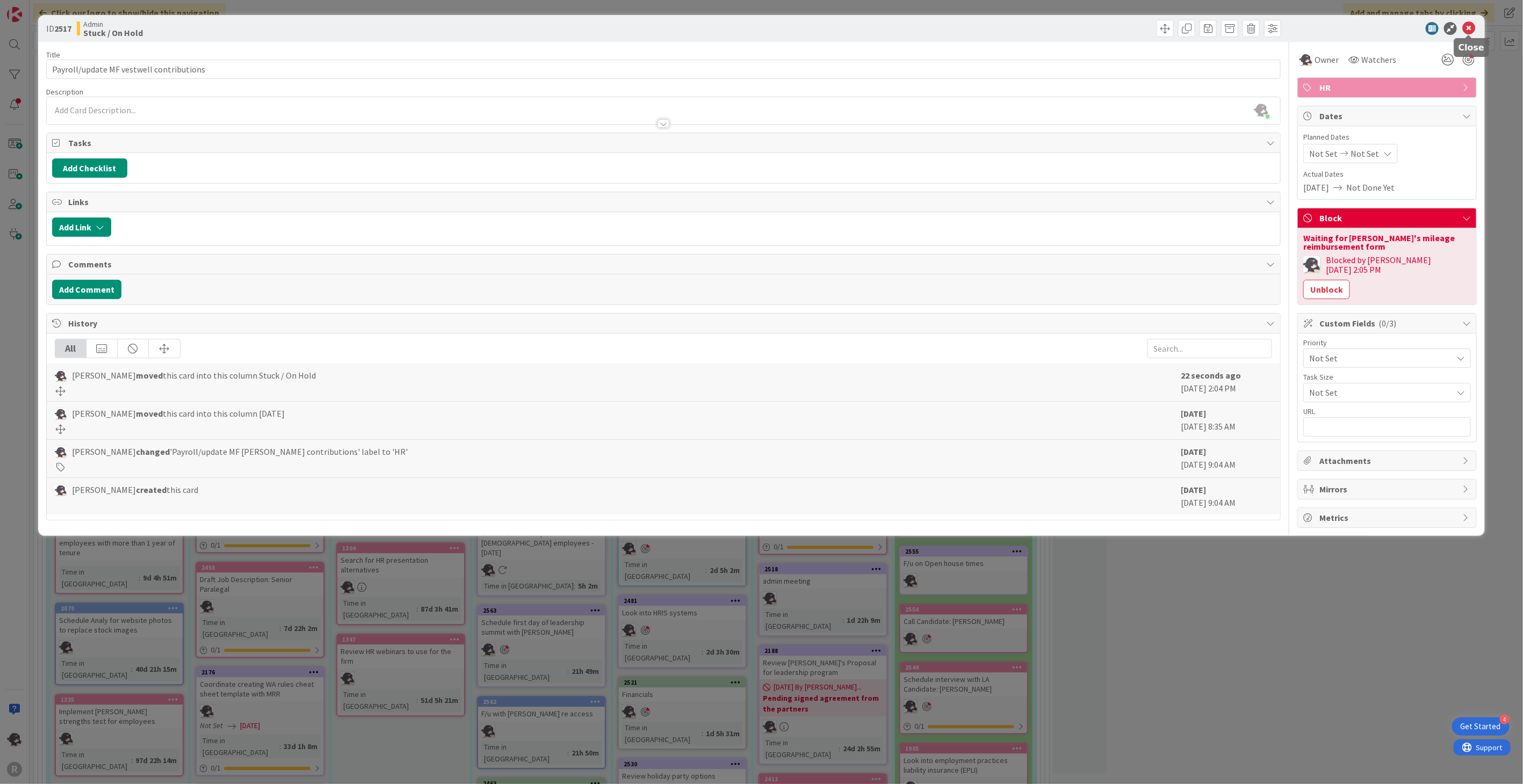
click at [1469, 27] on icon at bounding box center [1469, 29] width 13 height 13
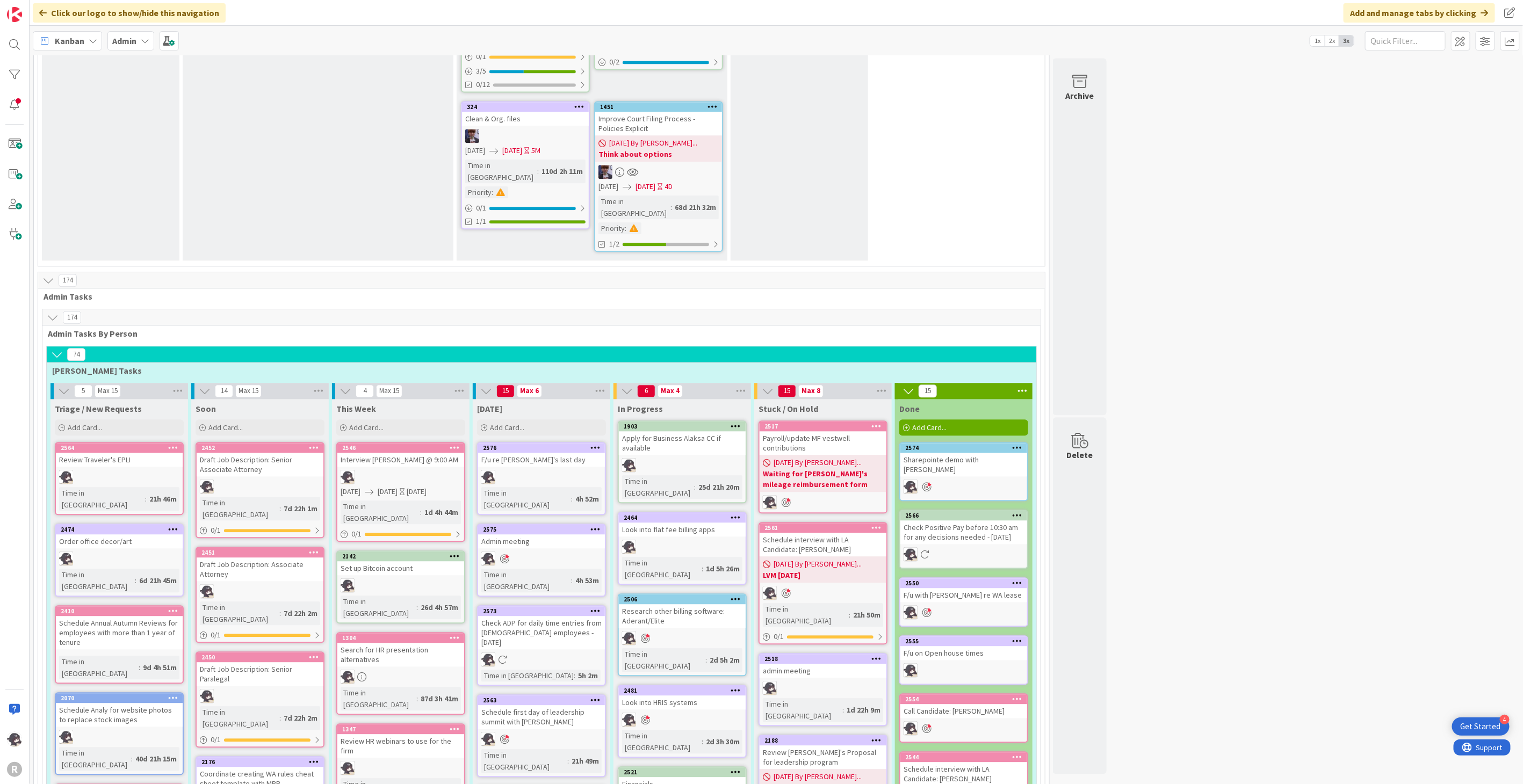
scroll to position [1599, 0]
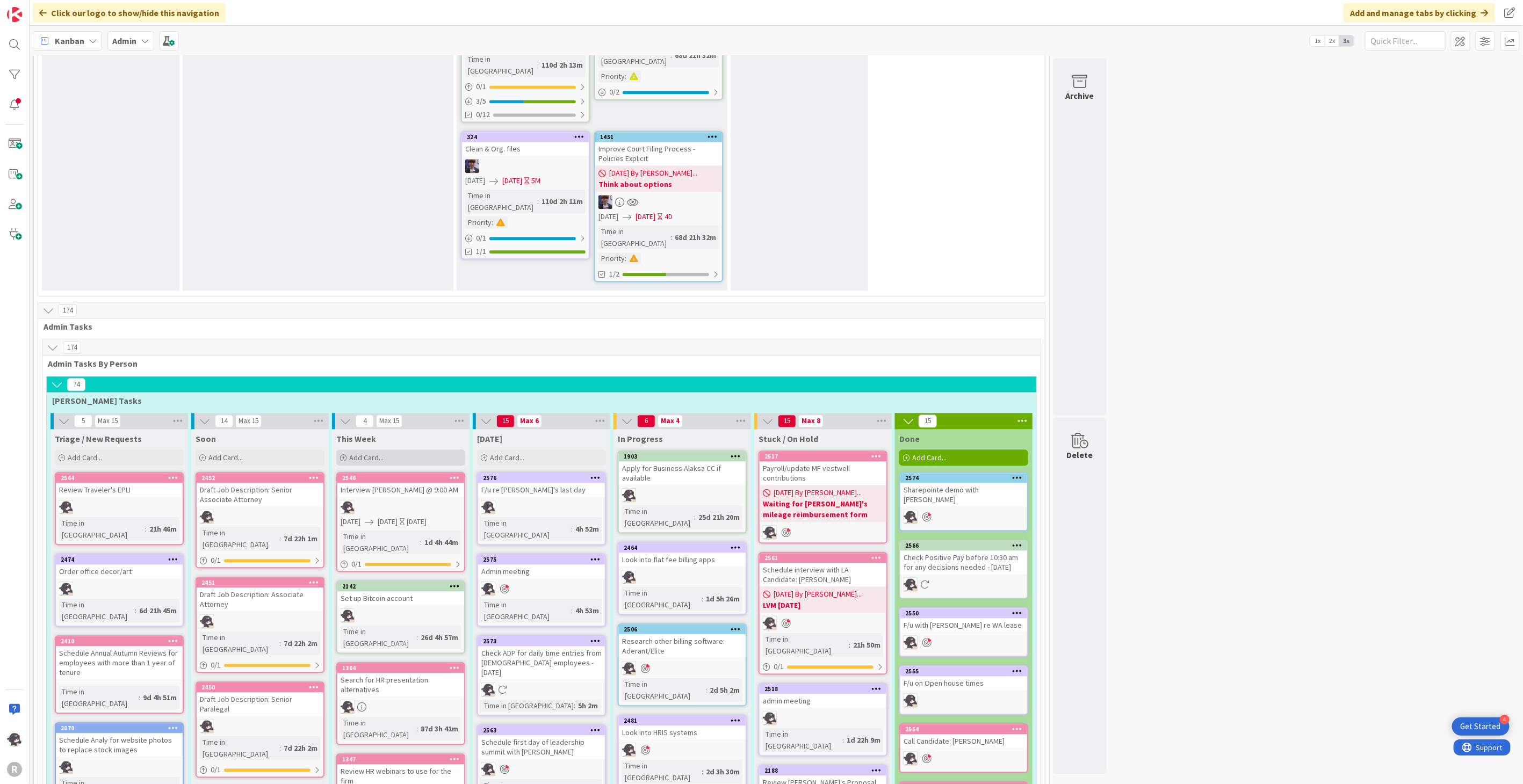
click at [382, 452] on span "Add Card..." at bounding box center [366, 457] width 35 height 10
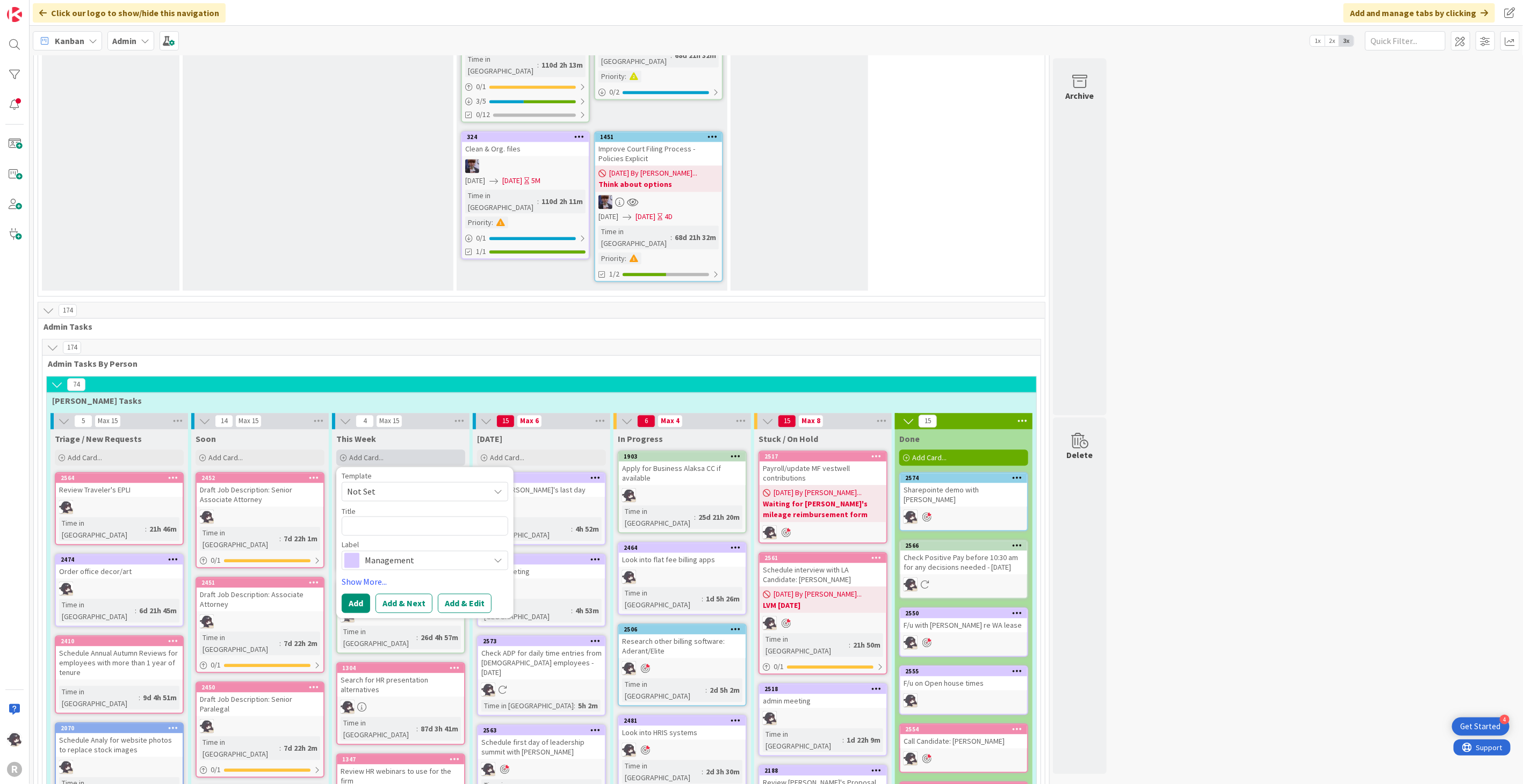
type textarea "x"
type textarea "F"
type textarea "x"
type textarea "Fi"
type textarea "x"
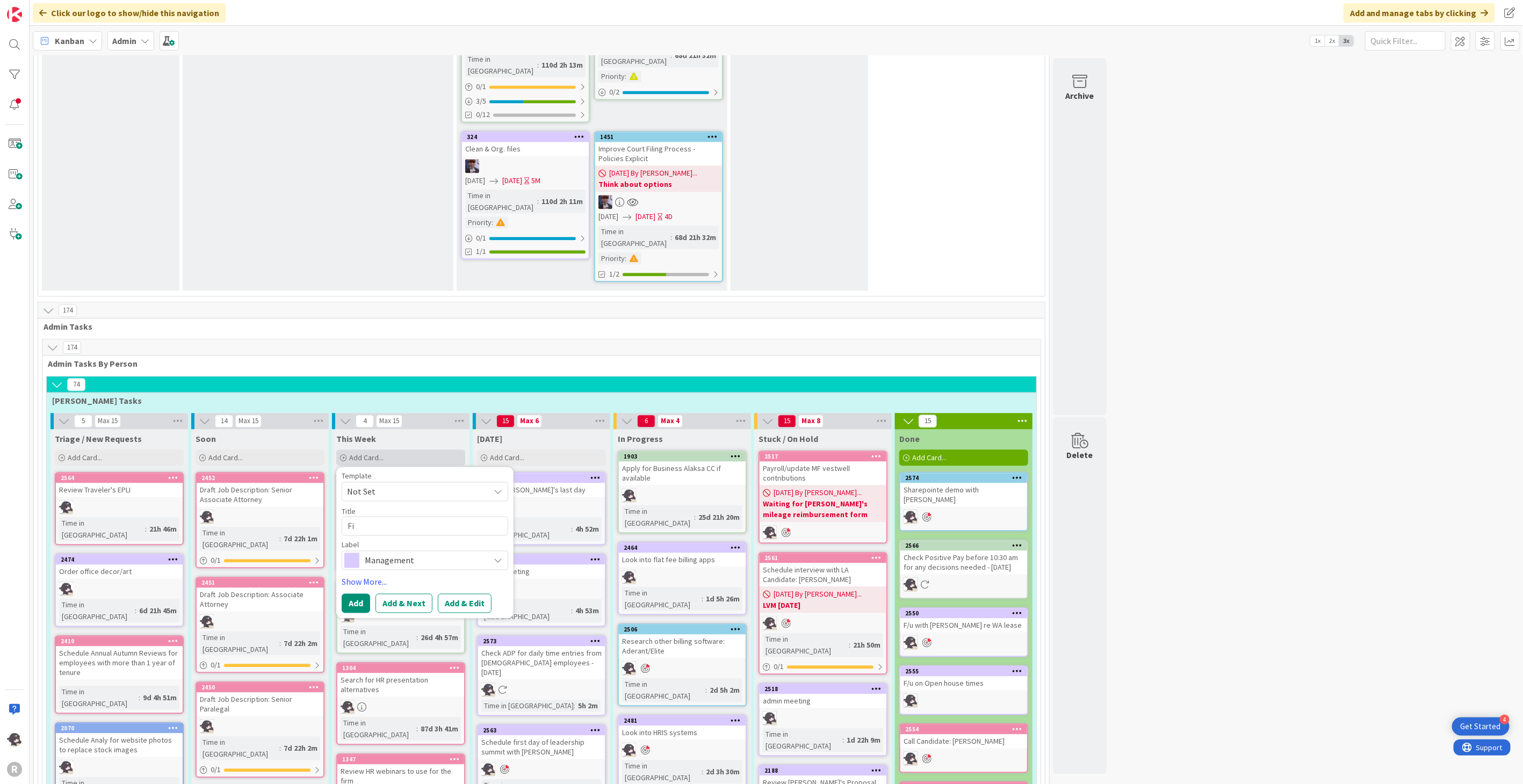
type textarea "Fil"
type textarea "x"
type textarea "File"
type textarea "x"
type textarea "File 2"
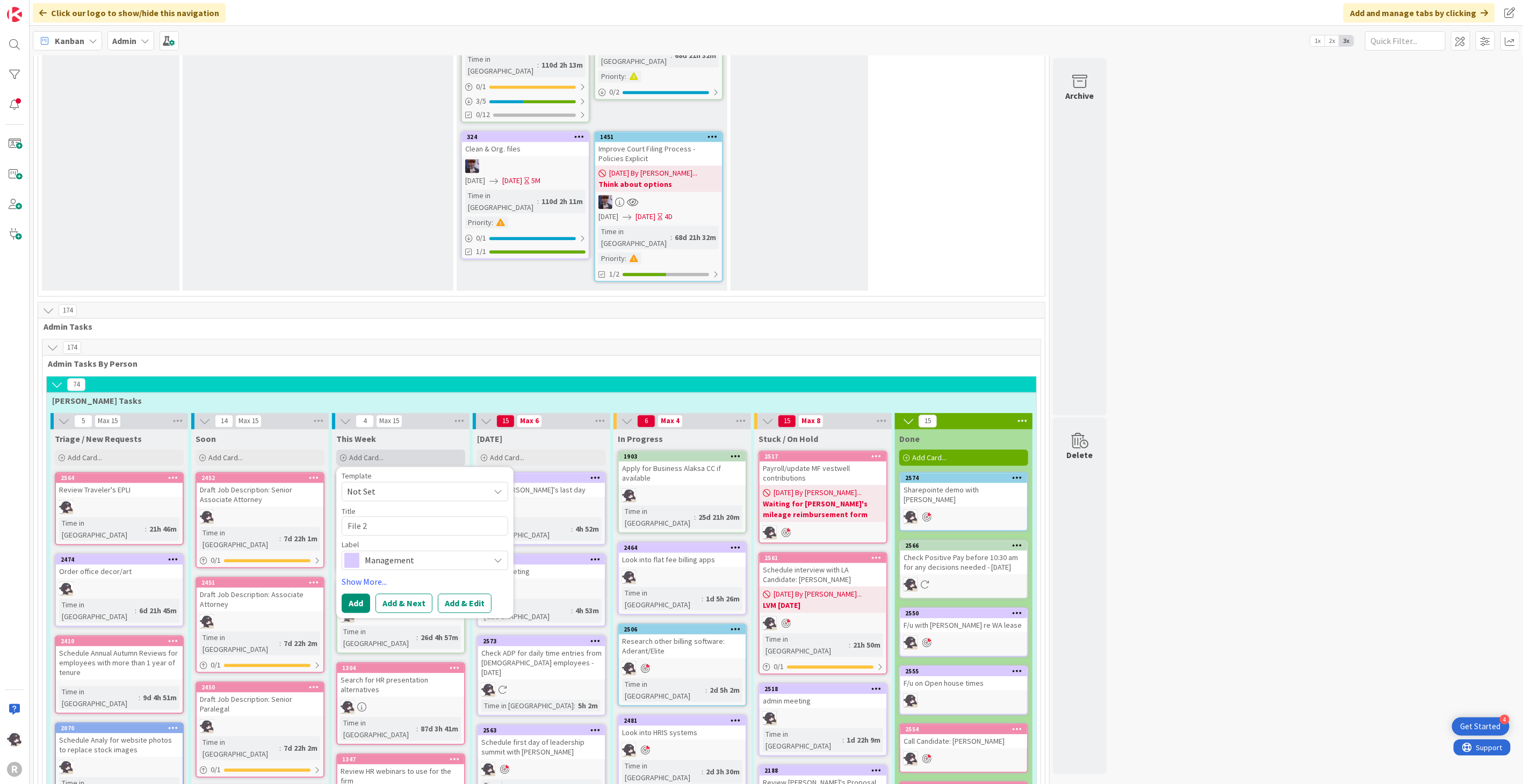
type textarea "x"
type textarea "File 20"
type textarea "x"
type textarea "File 202"
type textarea "x"
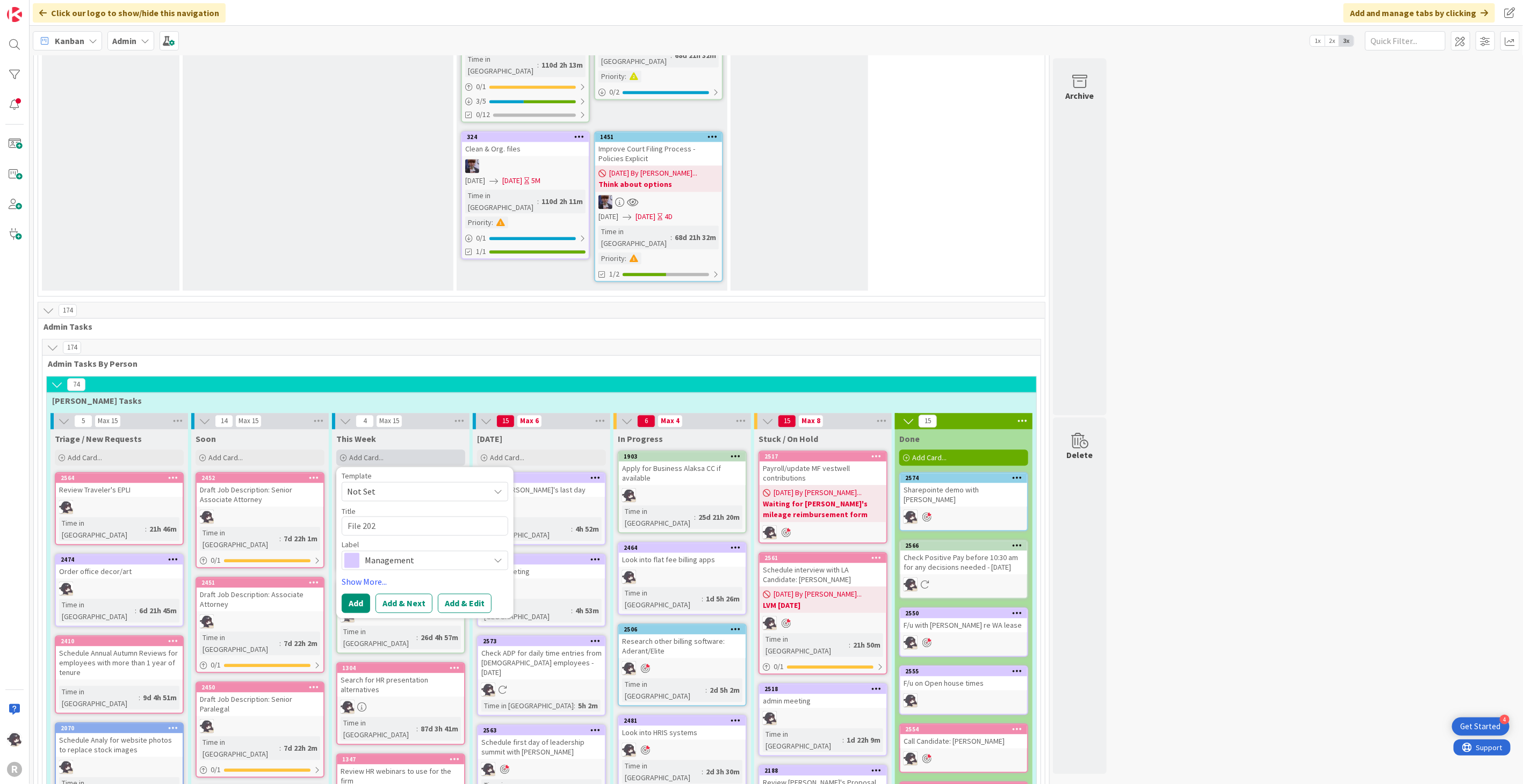
type textarea "File 2024"
type textarea "x"
type textarea "File 2024"
type textarea "x"
type textarea "File 2024 W"
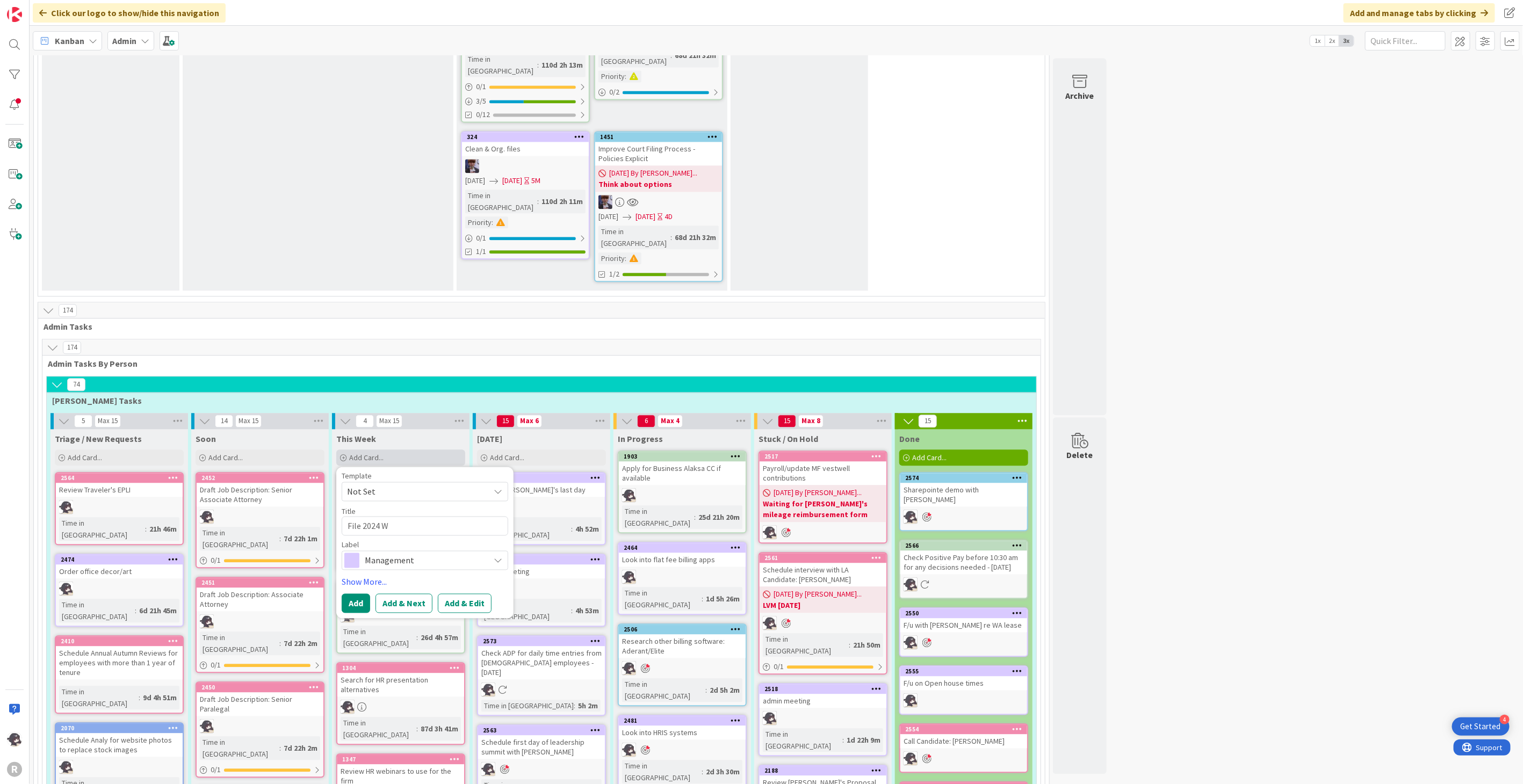
type textarea "x"
type textarea "File 2024 W'"
type textarea "x"
type textarea "File 2024 W'2"
type textarea "x"
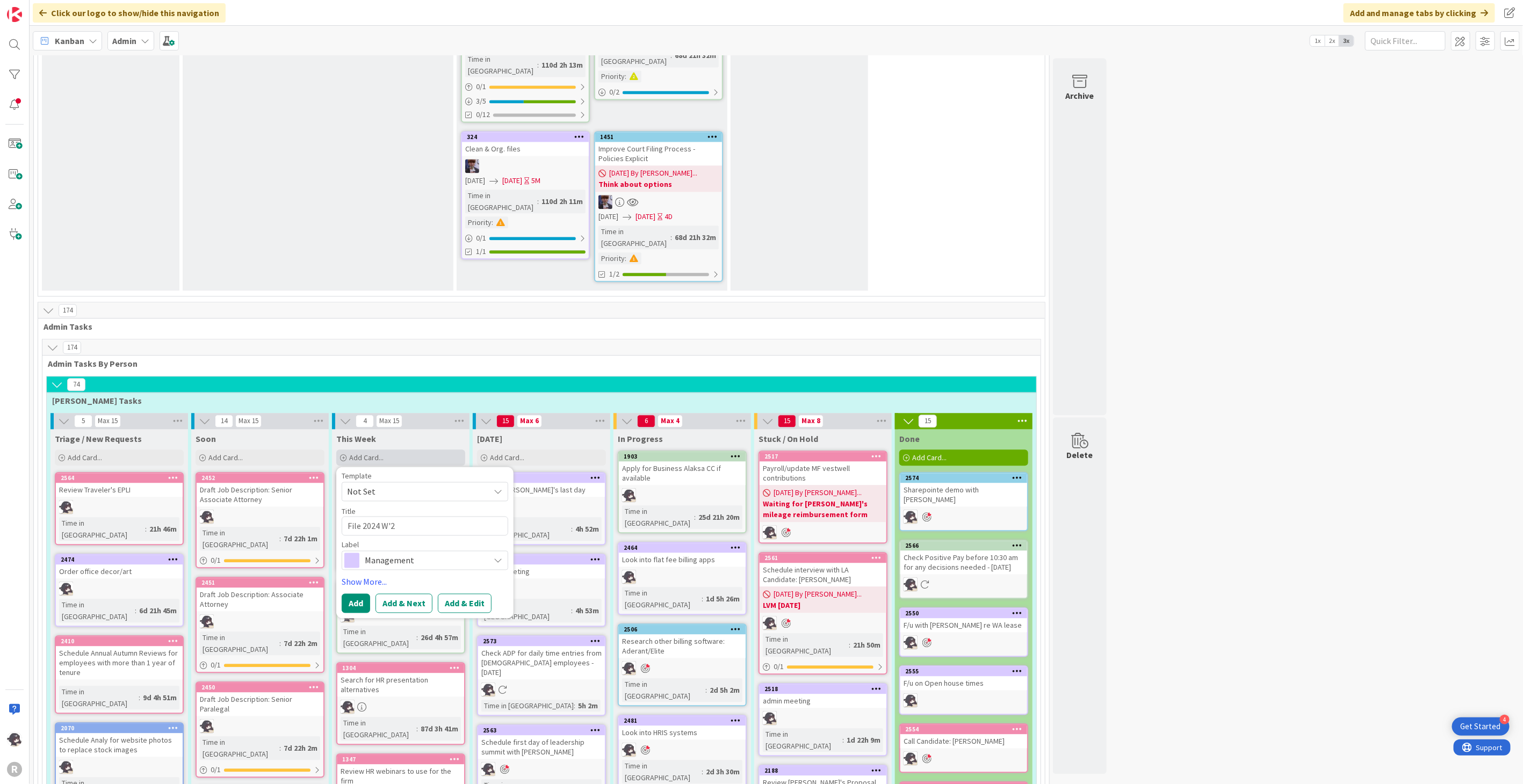
type textarea "File 2024 W'"
type textarea "x"
type textarea "File 2024 W"
type textarea "x"
type textarea "File 2024 W2"
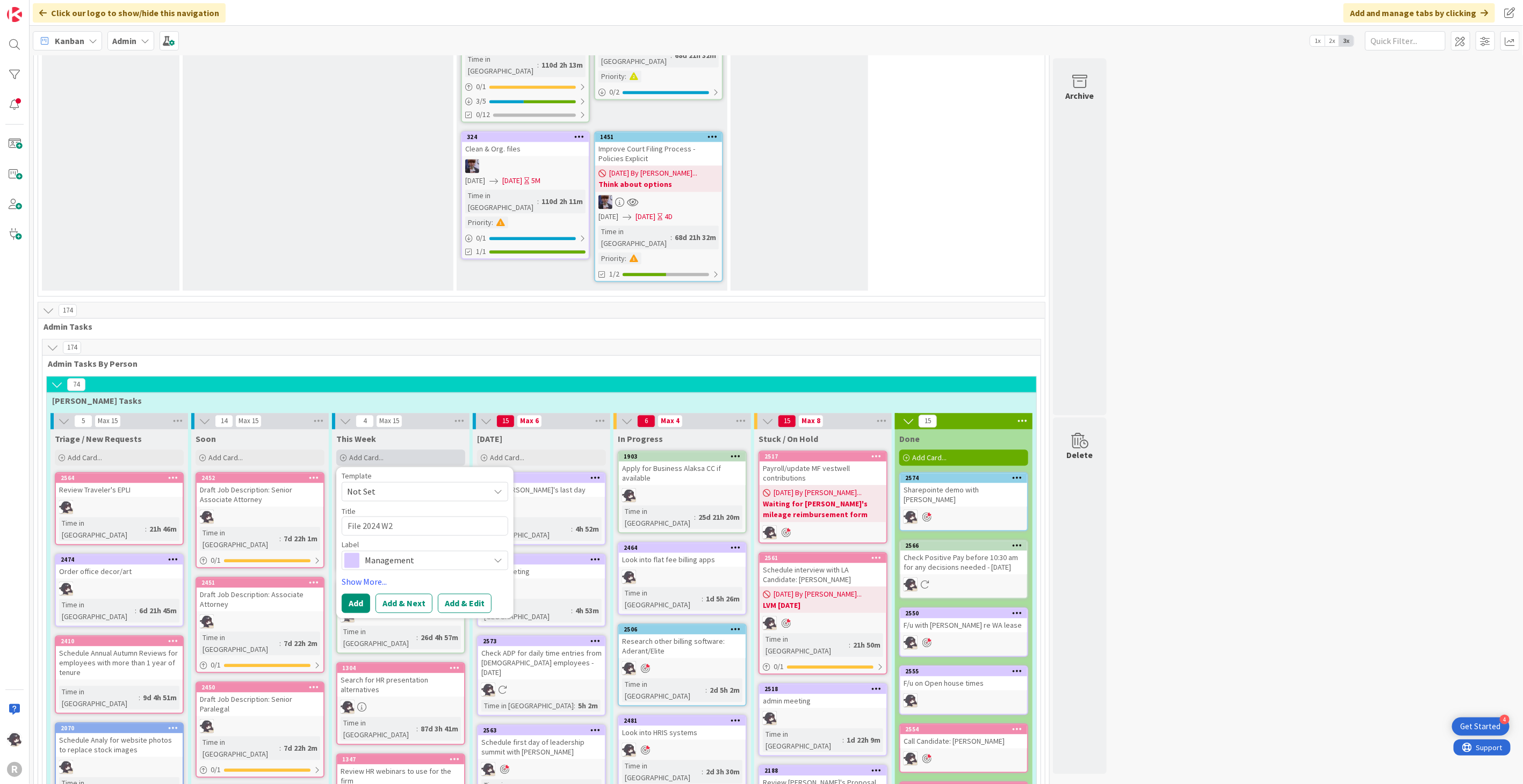
type textarea "x"
type textarea "File 2024 W2'"
type textarea "x"
type textarea "File 2024 W2's"
click at [382, 552] on span "Management" at bounding box center [424, 560] width 119 height 15
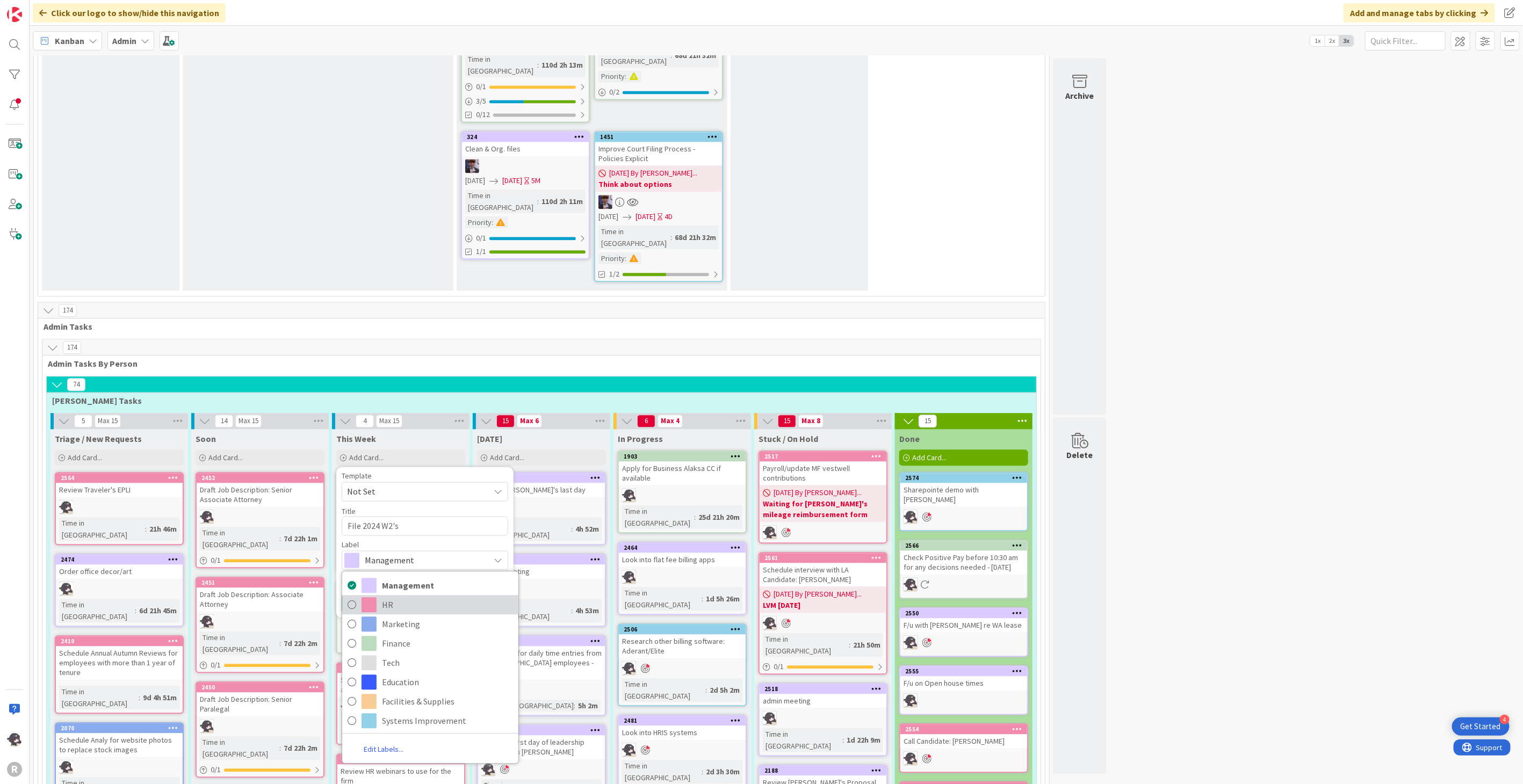
click at [384, 596] on span "HR" at bounding box center [447, 604] width 131 height 16
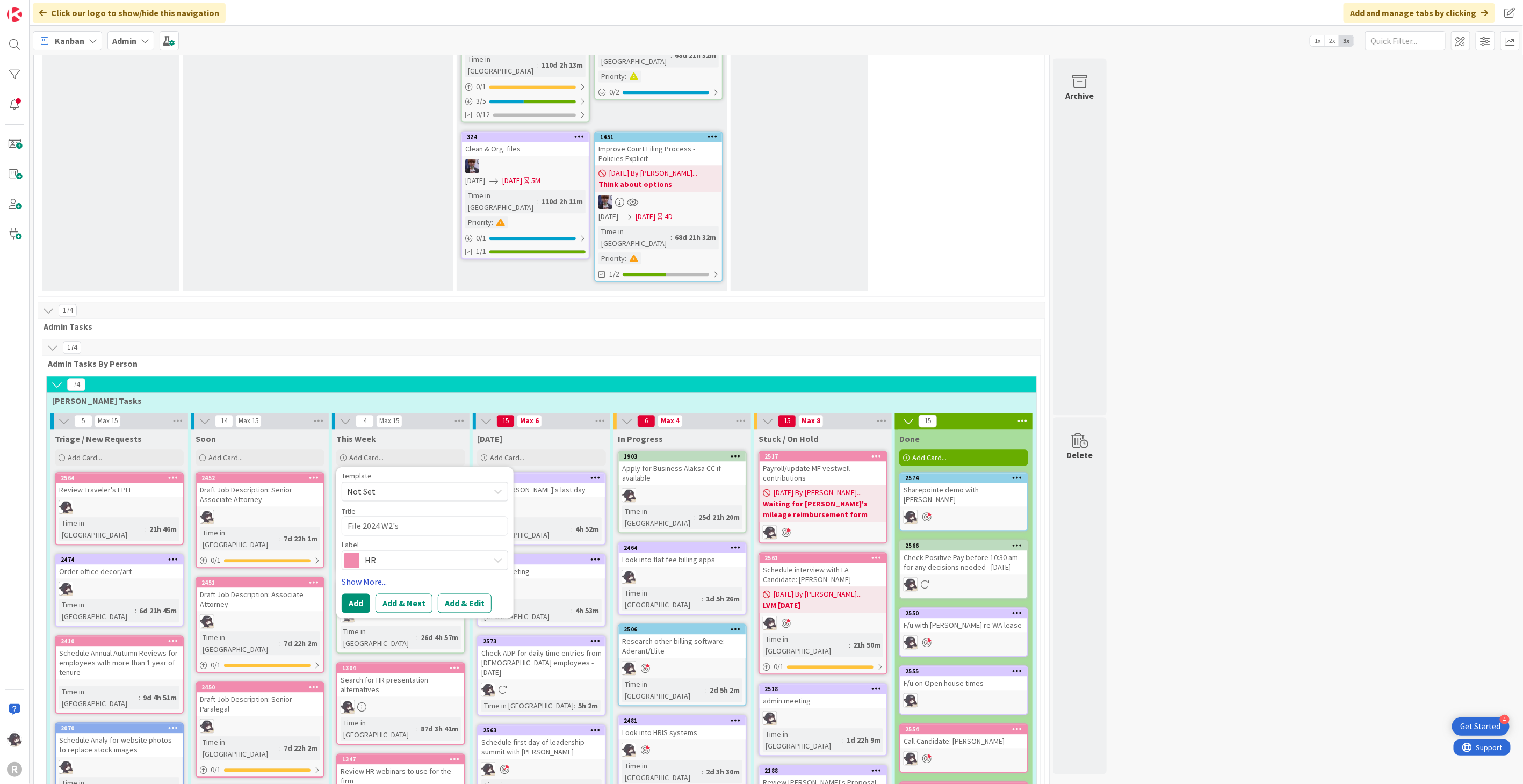
click at [360, 575] on link "Show More..." at bounding box center [425, 582] width 167 height 13
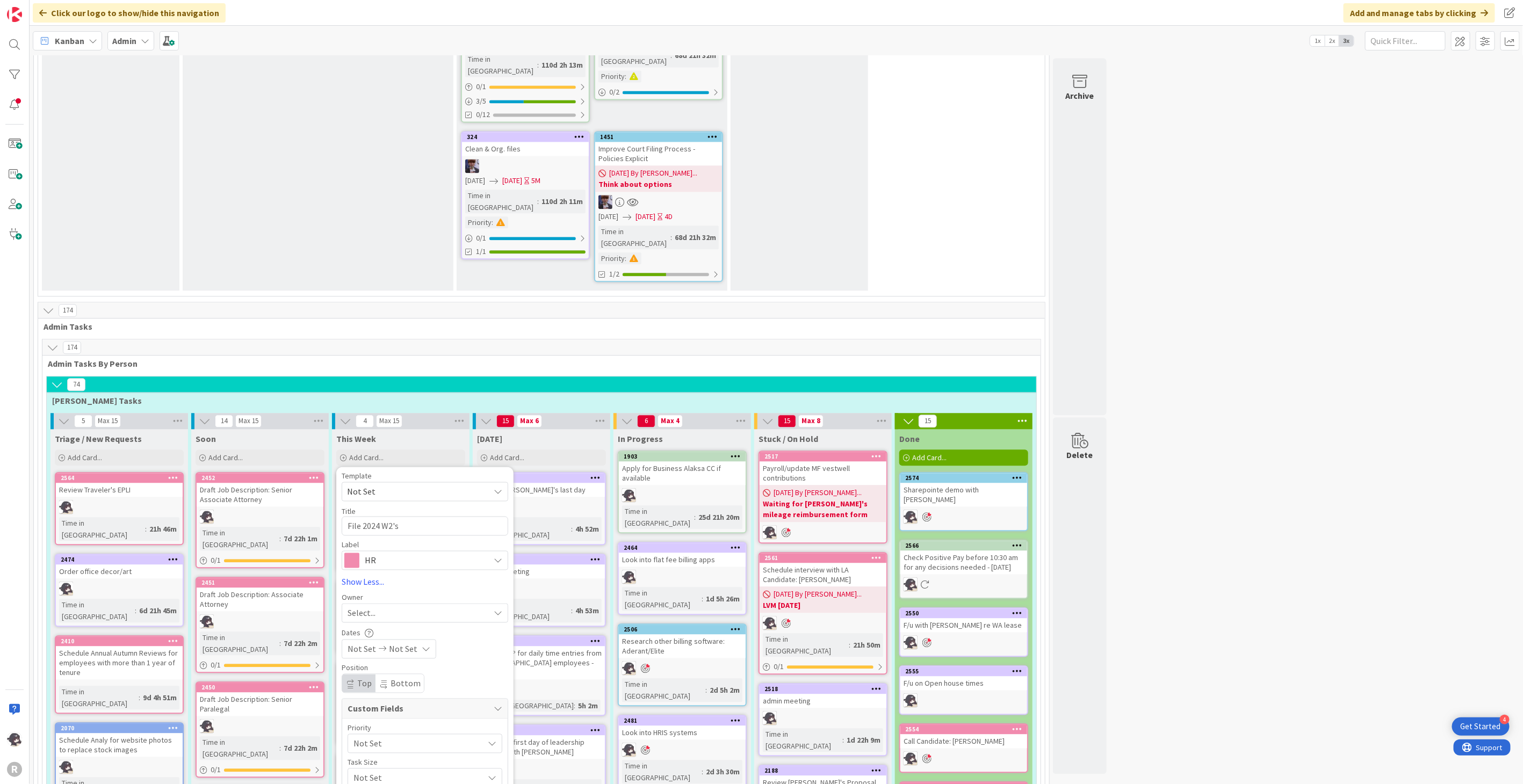
click at [359, 606] on span "Select..." at bounding box center [361, 613] width 28 height 13
click at [382, 672] on link "[PERSON_NAME]" at bounding box center [430, 682] width 176 height 20
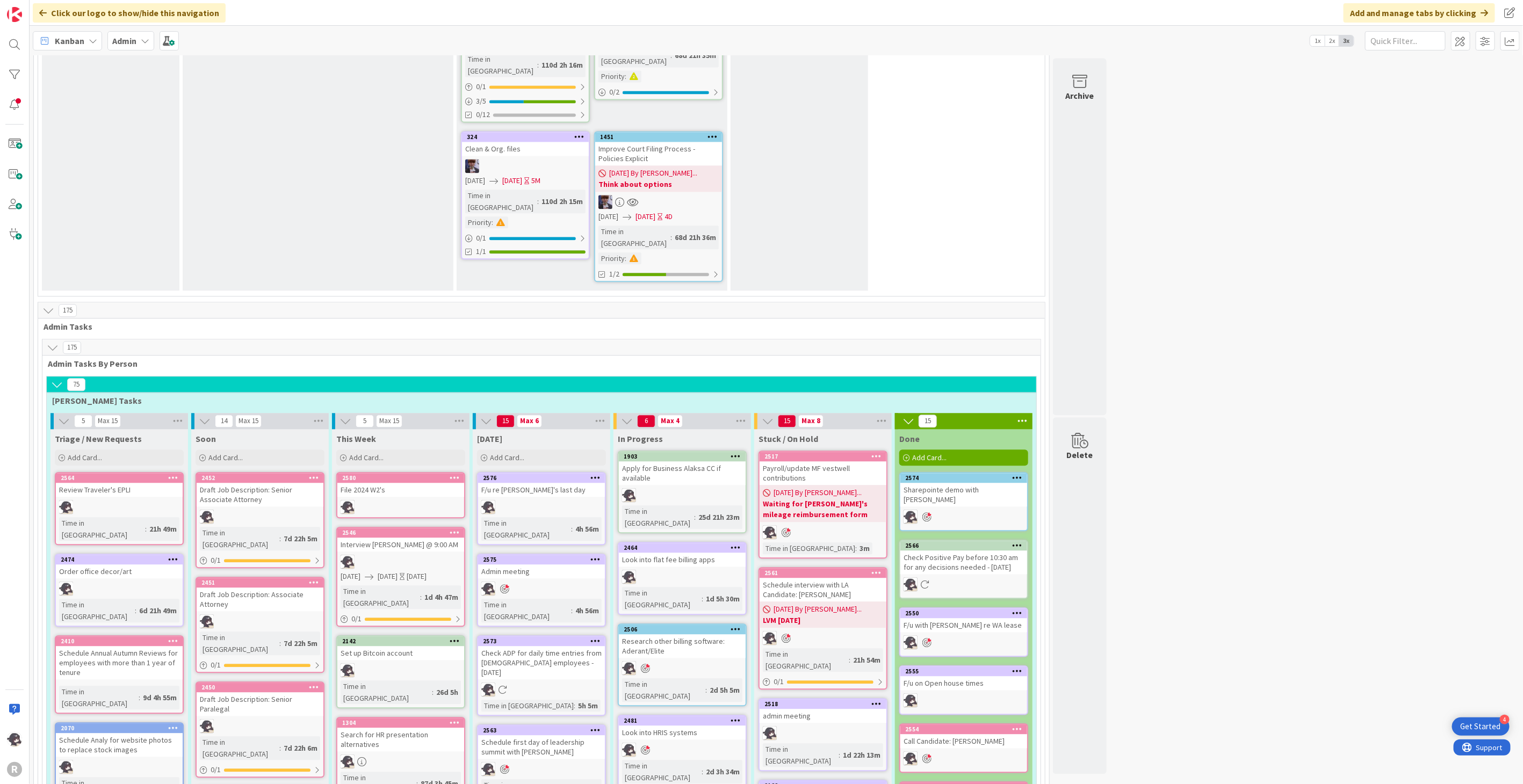
drag, startPoint x: 1216, startPoint y: 678, endPoint x: 889, endPoint y: 670, distance: 327.1
click at [550, 449] on div "Add Card..." at bounding box center [541, 457] width 129 height 16
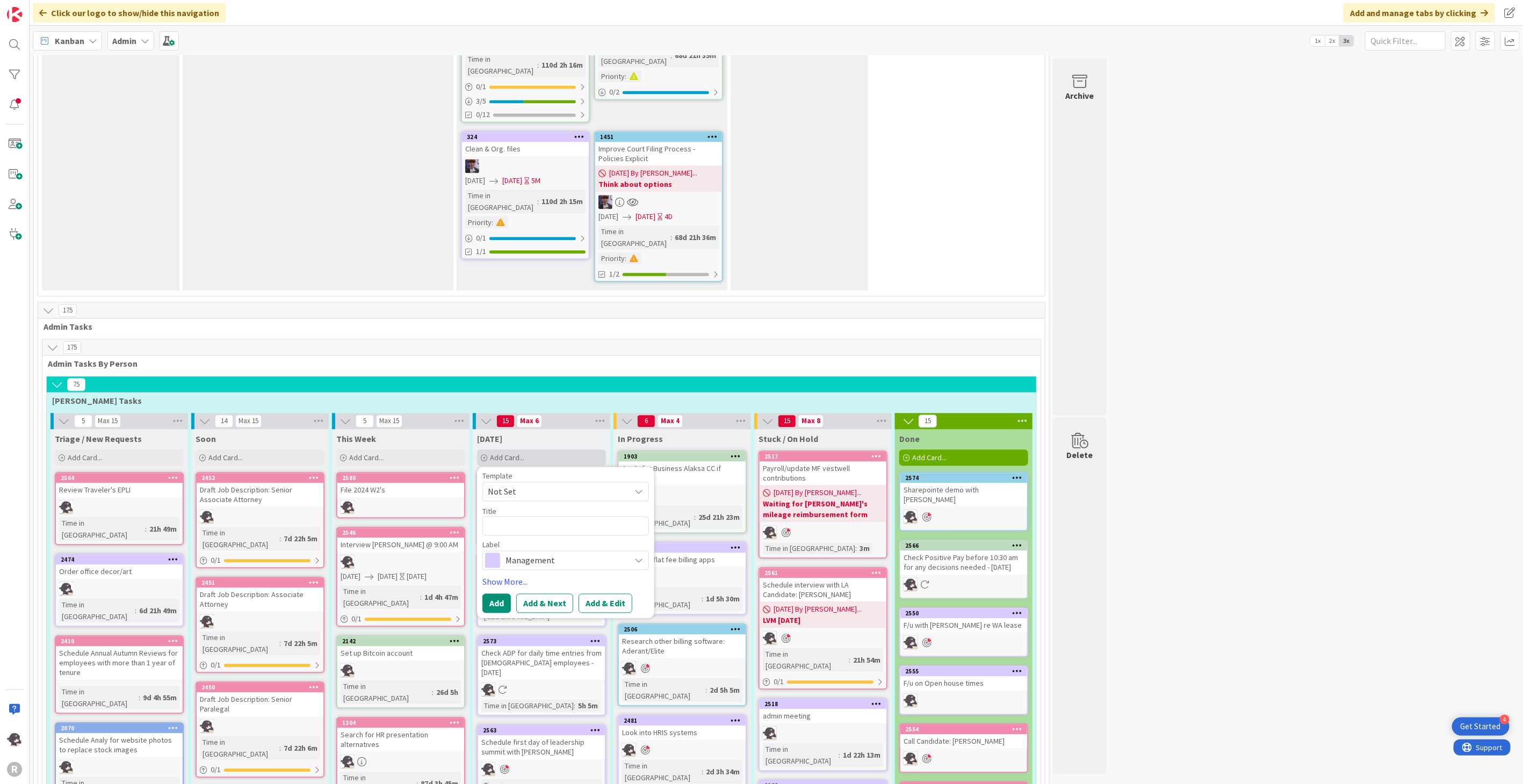
type textarea "x"
type textarea "M"
type textarea "x"
type textarea "Me"
type textarea "x"
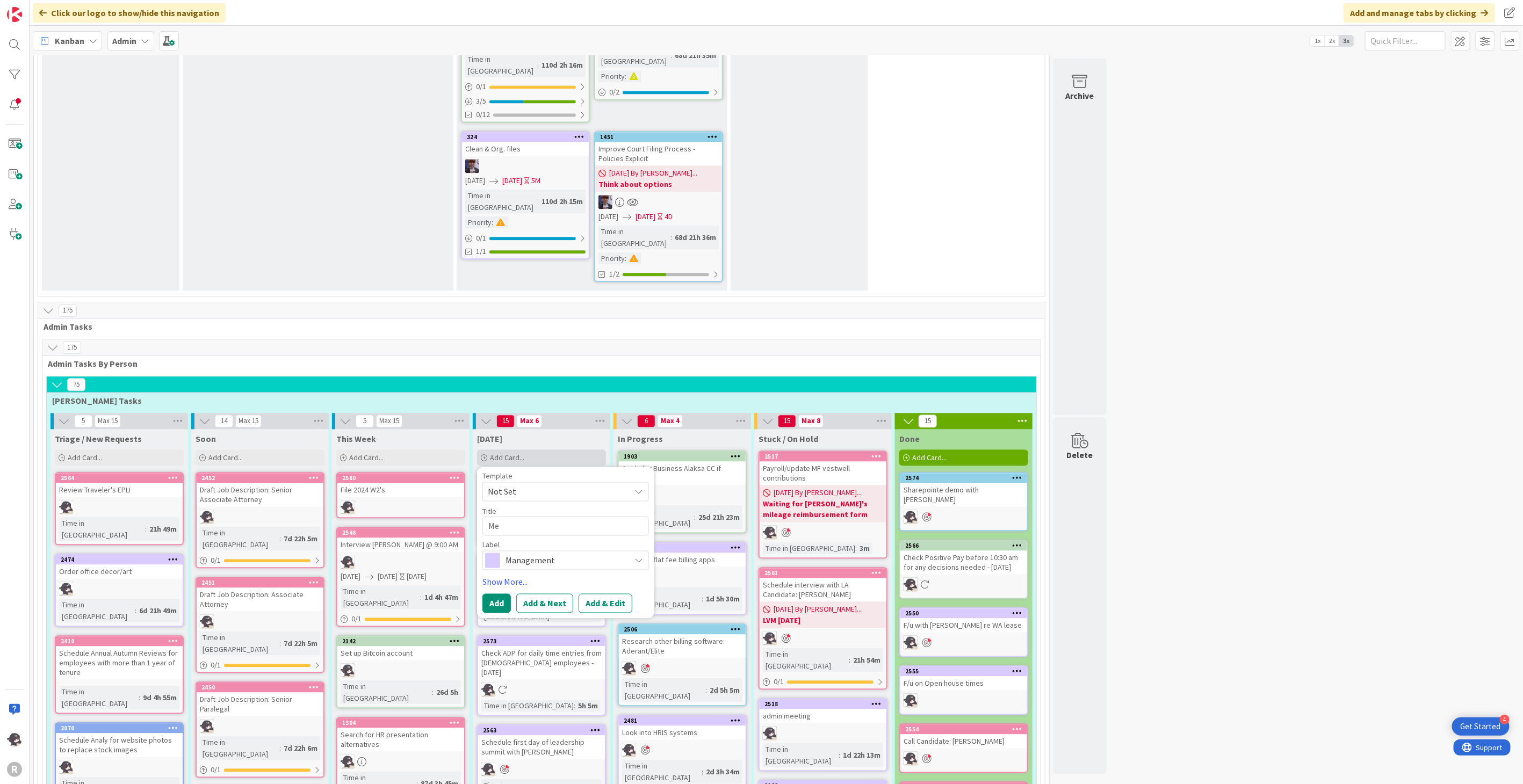
type textarea "Mee"
type textarea "x"
type textarea "Meet"
type textarea "x"
type textarea "Meet w"
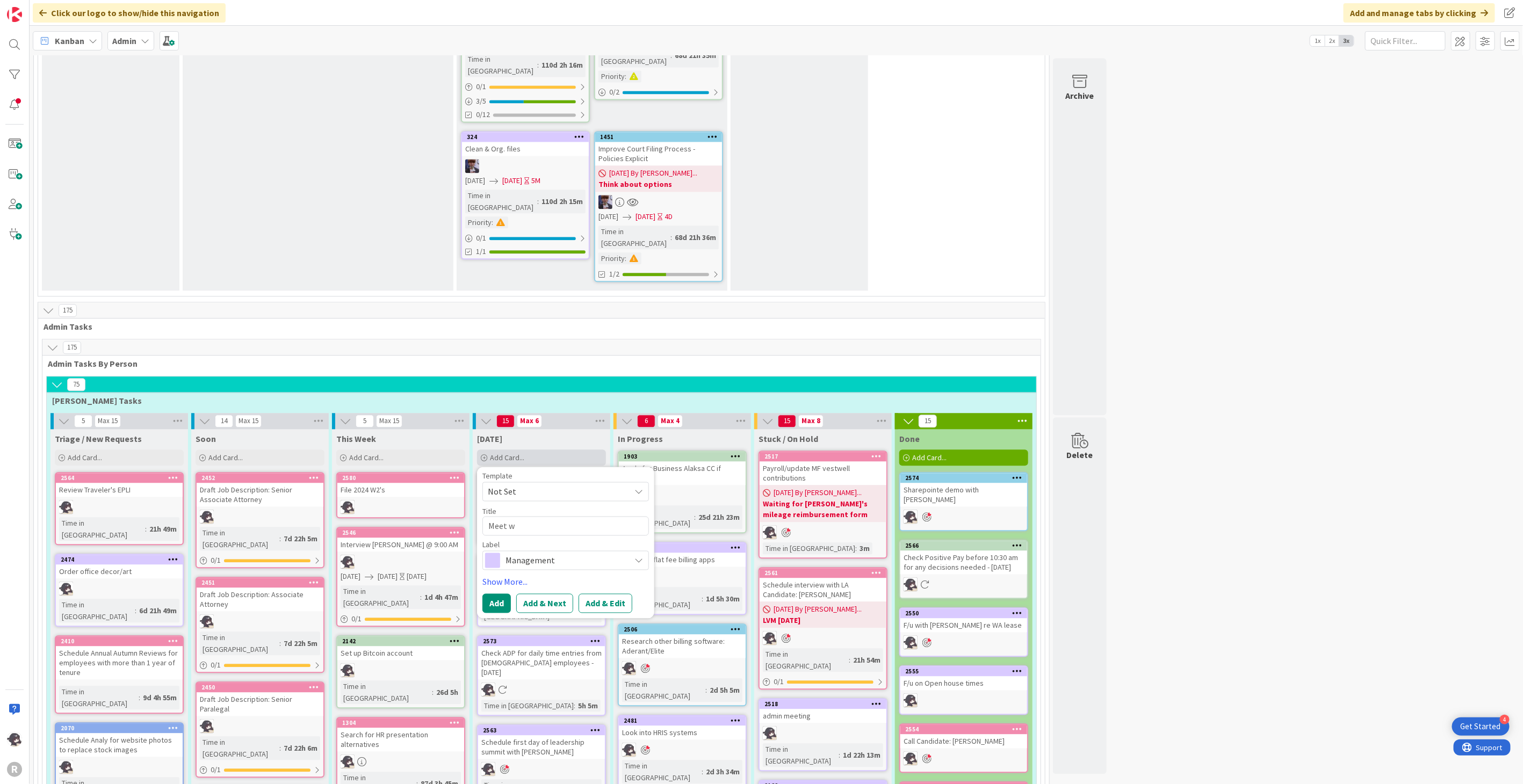
type textarea "x"
type textarea "Meet [PERSON_NAME]"
type textarea "x"
type textarea "Meet [PERSON_NAME]"
type textarea "x"
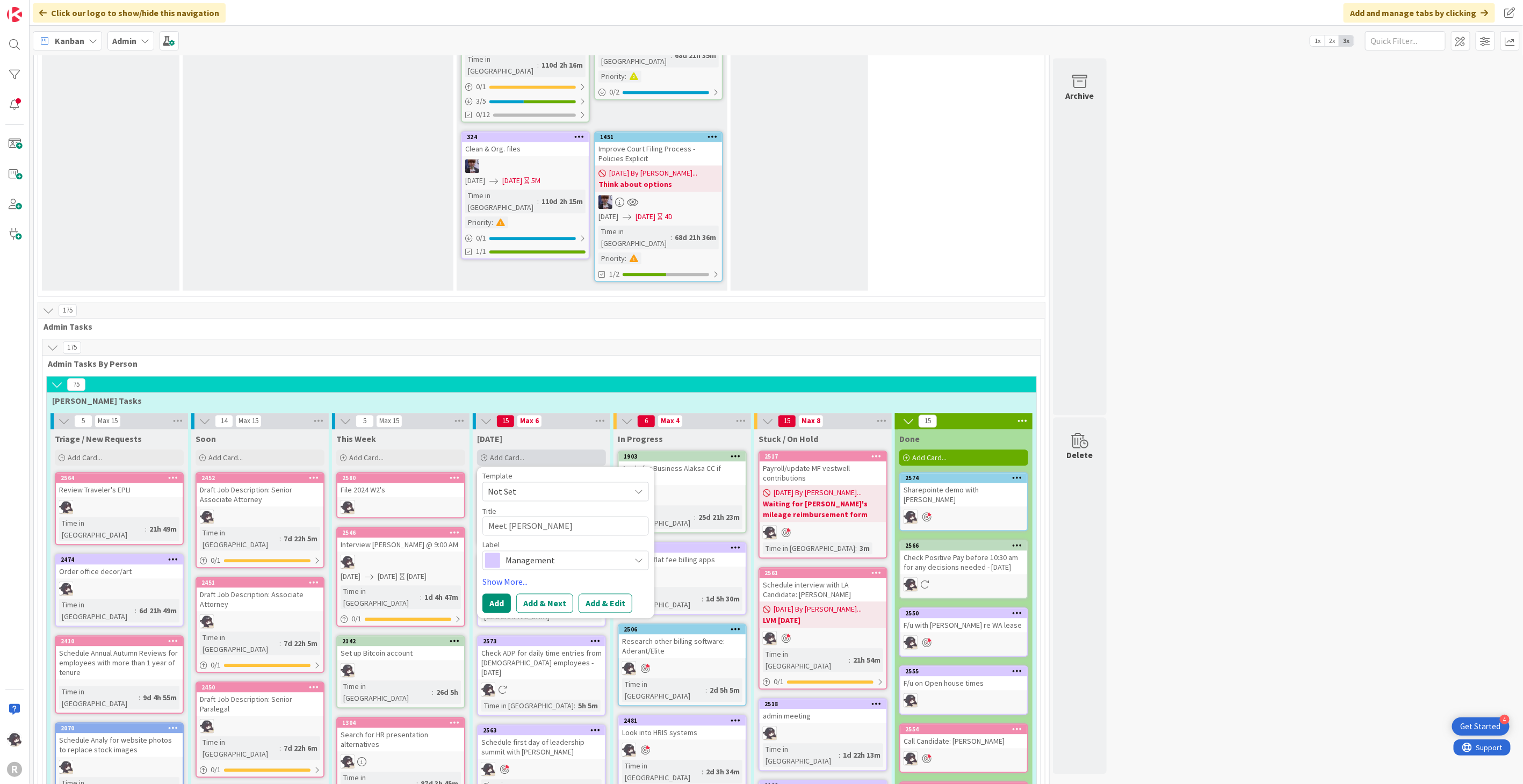
type textarea "Meet with"
type textarea "x"
type textarea "Meet with"
type textarea "x"
type textarea "Meet with J"
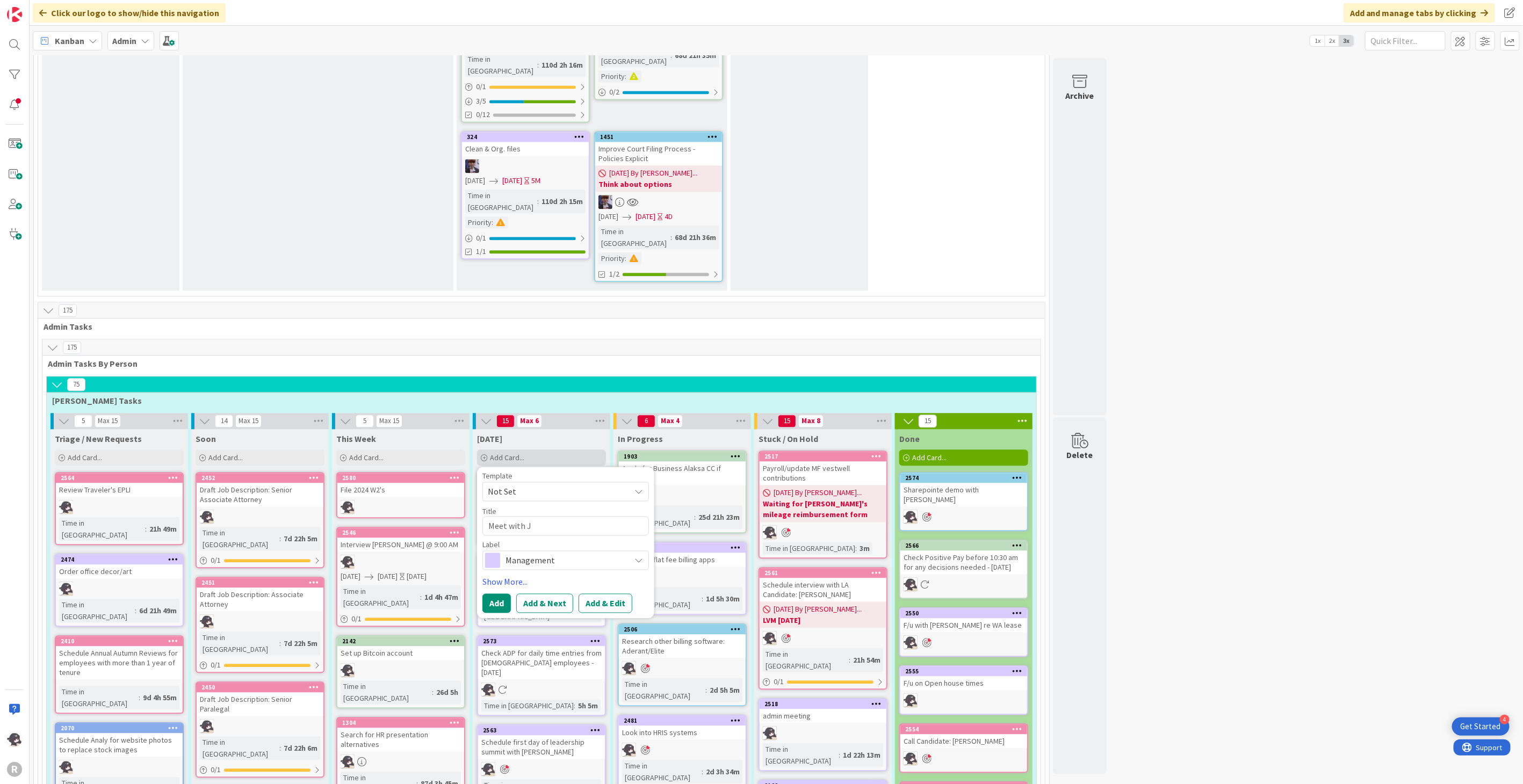
type textarea "x"
type textarea "Meet with [PERSON_NAME]"
type textarea "x"
type textarea "Meet with [PERSON_NAME]"
type textarea "x"
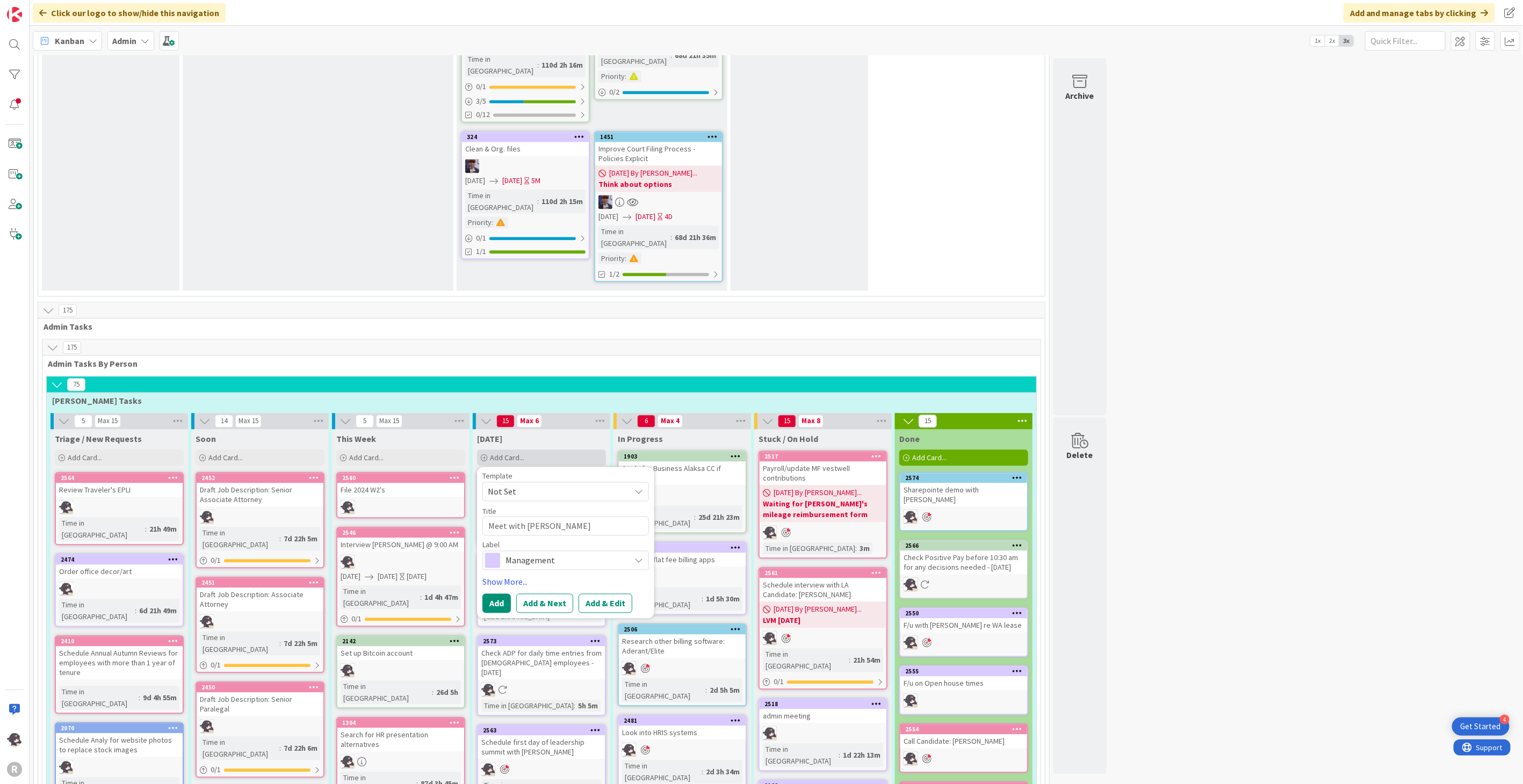
type textarea "Meet with [PERSON_NAME]"
type textarea "x"
type textarea "Meet with [PERSON_NAME]"
type textarea "x"
type textarea "Meet with [PERSON_NAME]"
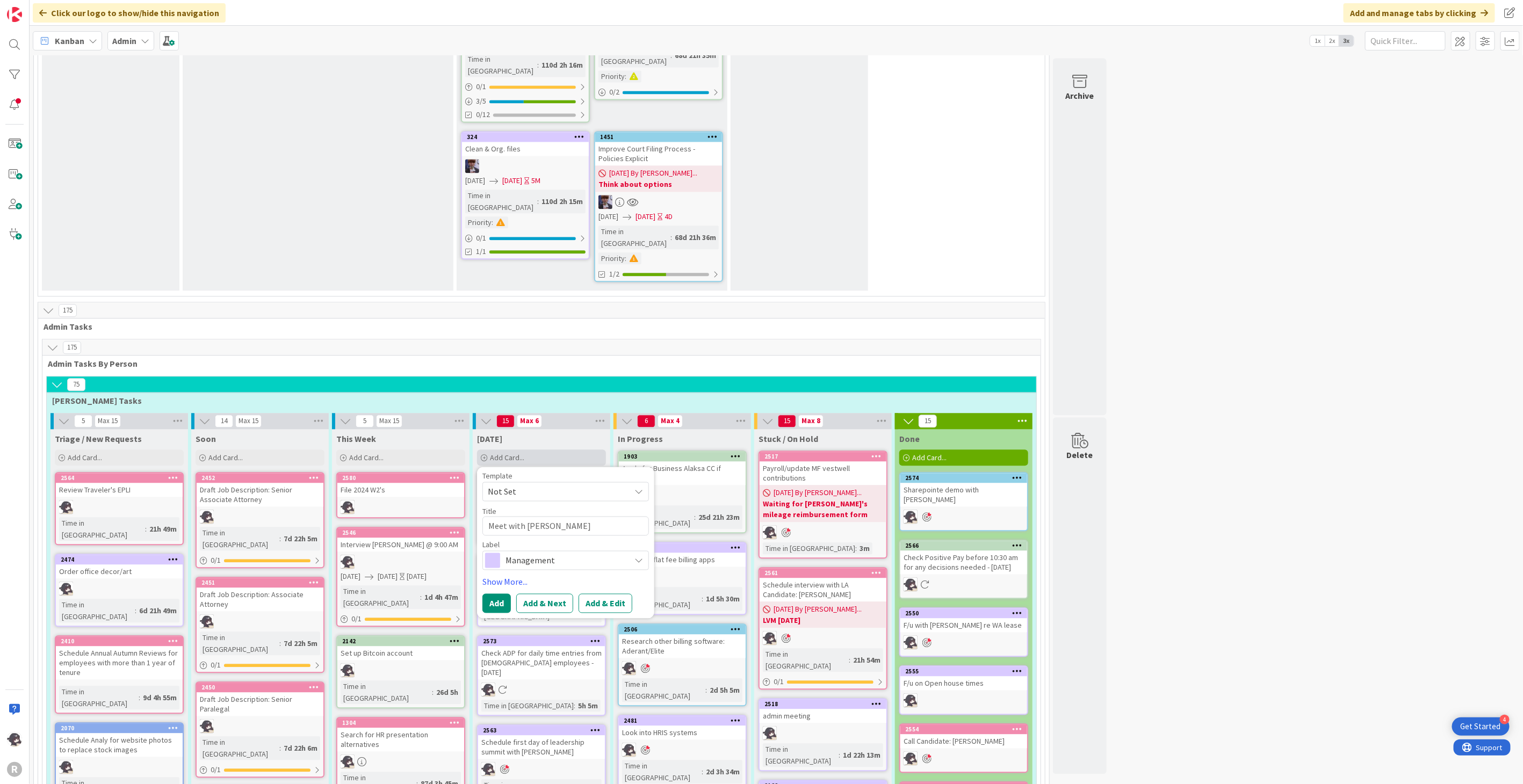
type textarea "x"
type textarea "Meet with [PERSON_NAME]"
type textarea "x"
type textarea "Meet with [PERSON_NAME]"
type textarea "x"
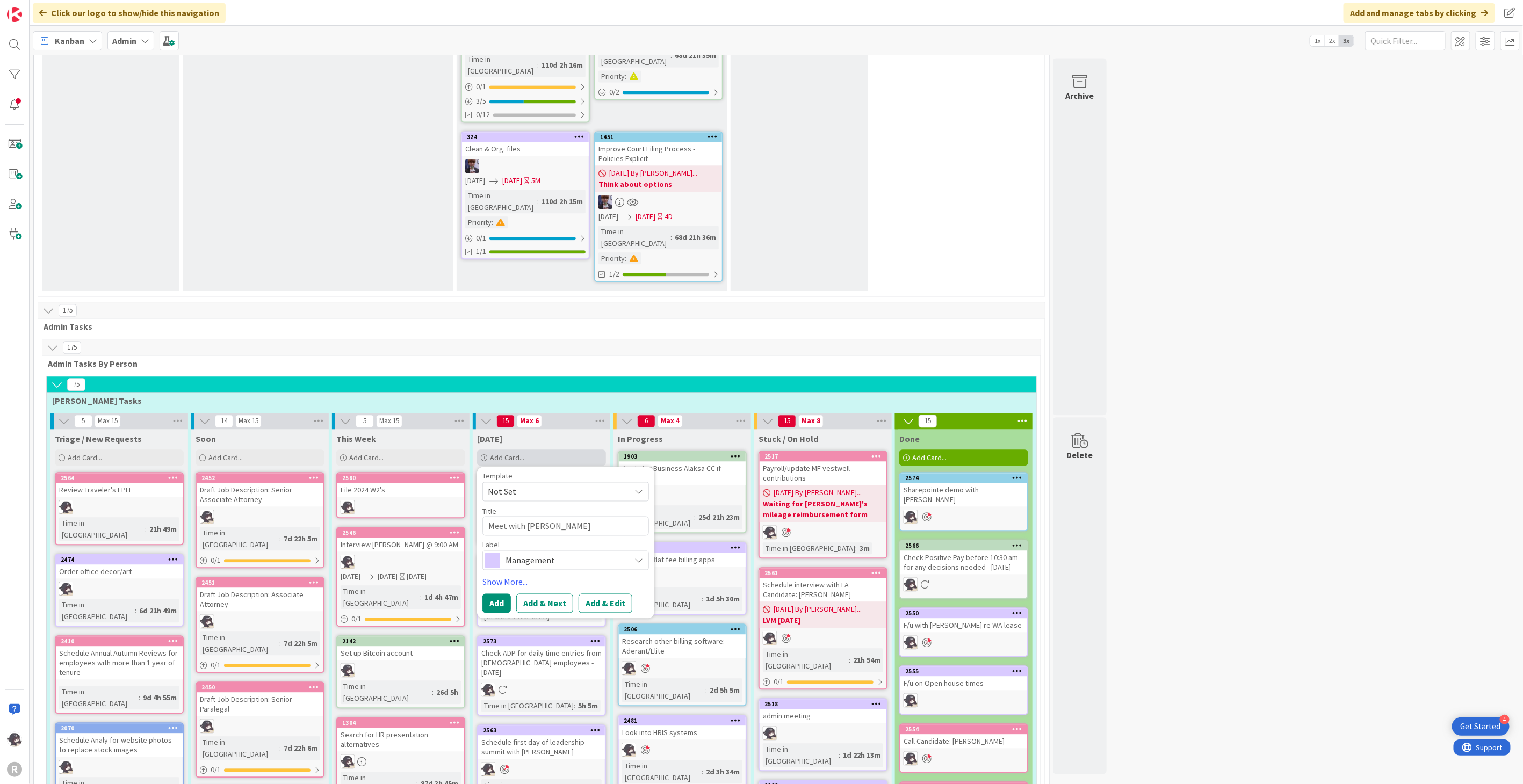
type textarea "Meet with [PERSON_NAME]"
click at [518, 575] on link "Show More..." at bounding box center [566, 582] width 167 height 13
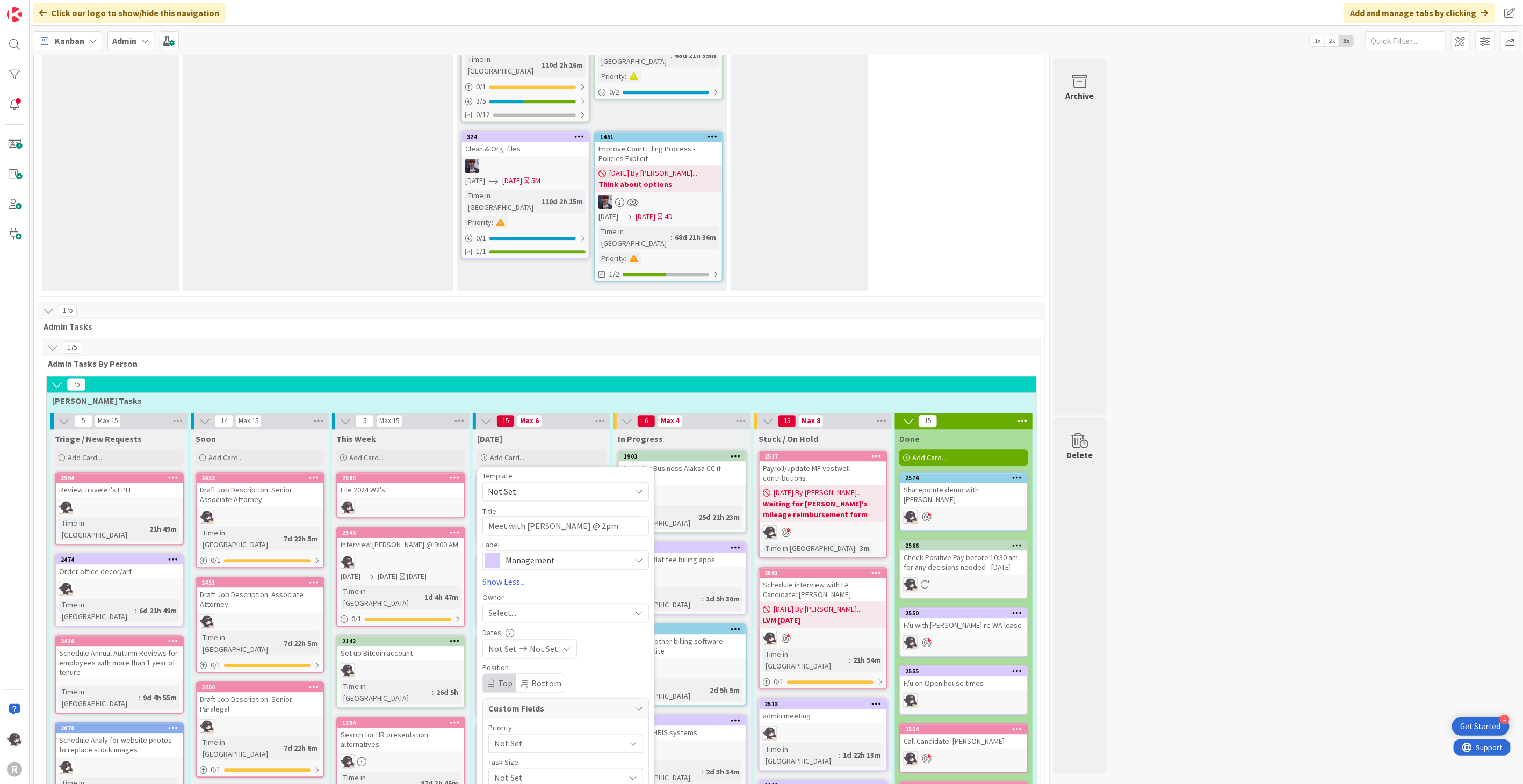
click at [514, 606] on span "Select..." at bounding box center [502, 613] width 28 height 13
click at [534, 674] on span "[PERSON_NAME]" at bounding box center [549, 682] width 52 height 16
click at [567, 552] on span "Management" at bounding box center [565, 560] width 119 height 15
click at [539, 713] on span "Systems Improvement" at bounding box center [588, 720] width 131 height 16
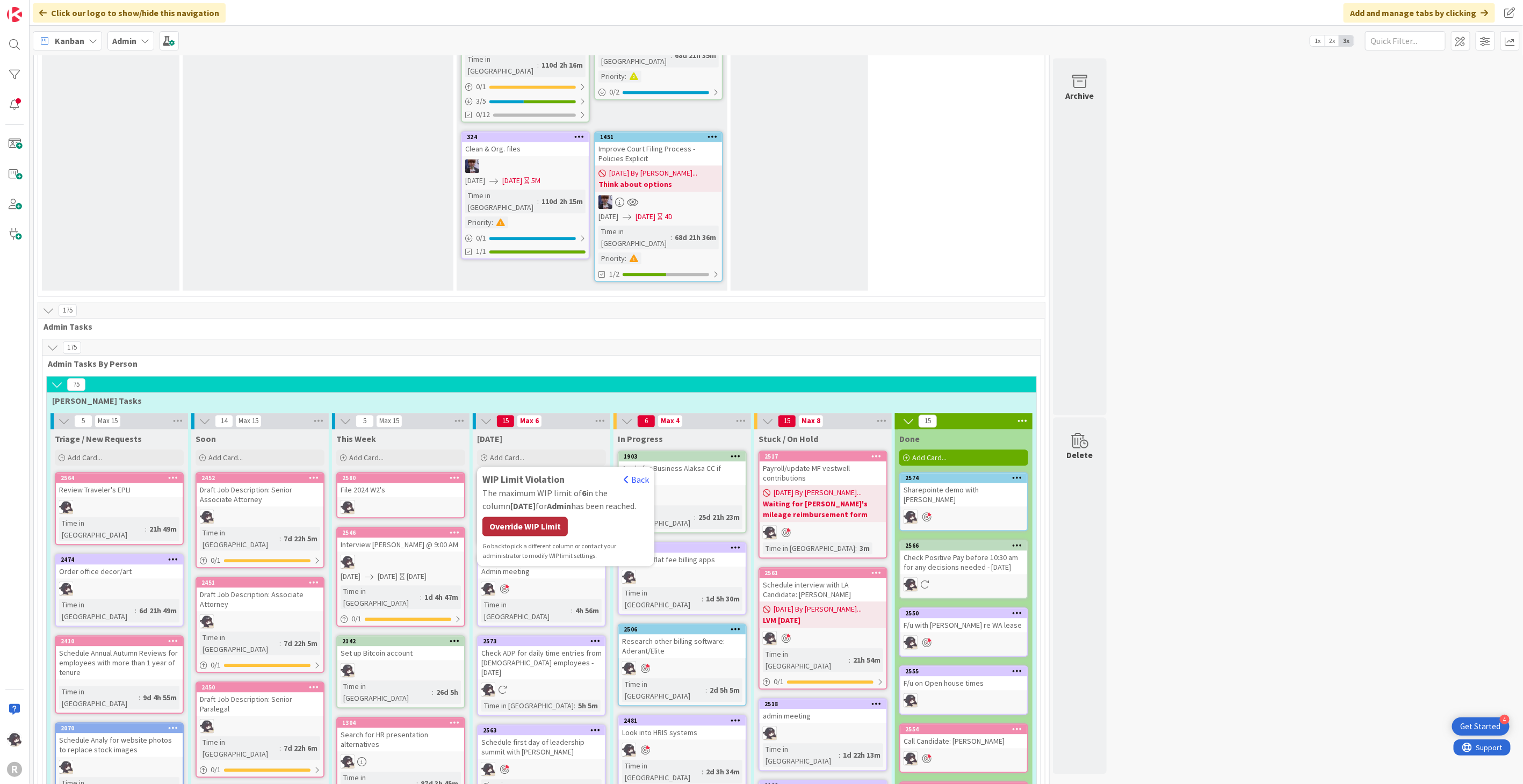
drag, startPoint x: 527, startPoint y: 364, endPoint x: 532, endPoint y: 358, distance: 7.8
click at [531, 472] on div "WIP Limit Violation Back The maximum WIP limit of 6 in the column [DATE] for Ad…" at bounding box center [566, 516] width 167 height 89
click at [534, 517] on div "Override WIP Limit" at bounding box center [525, 526] width 85 height 19
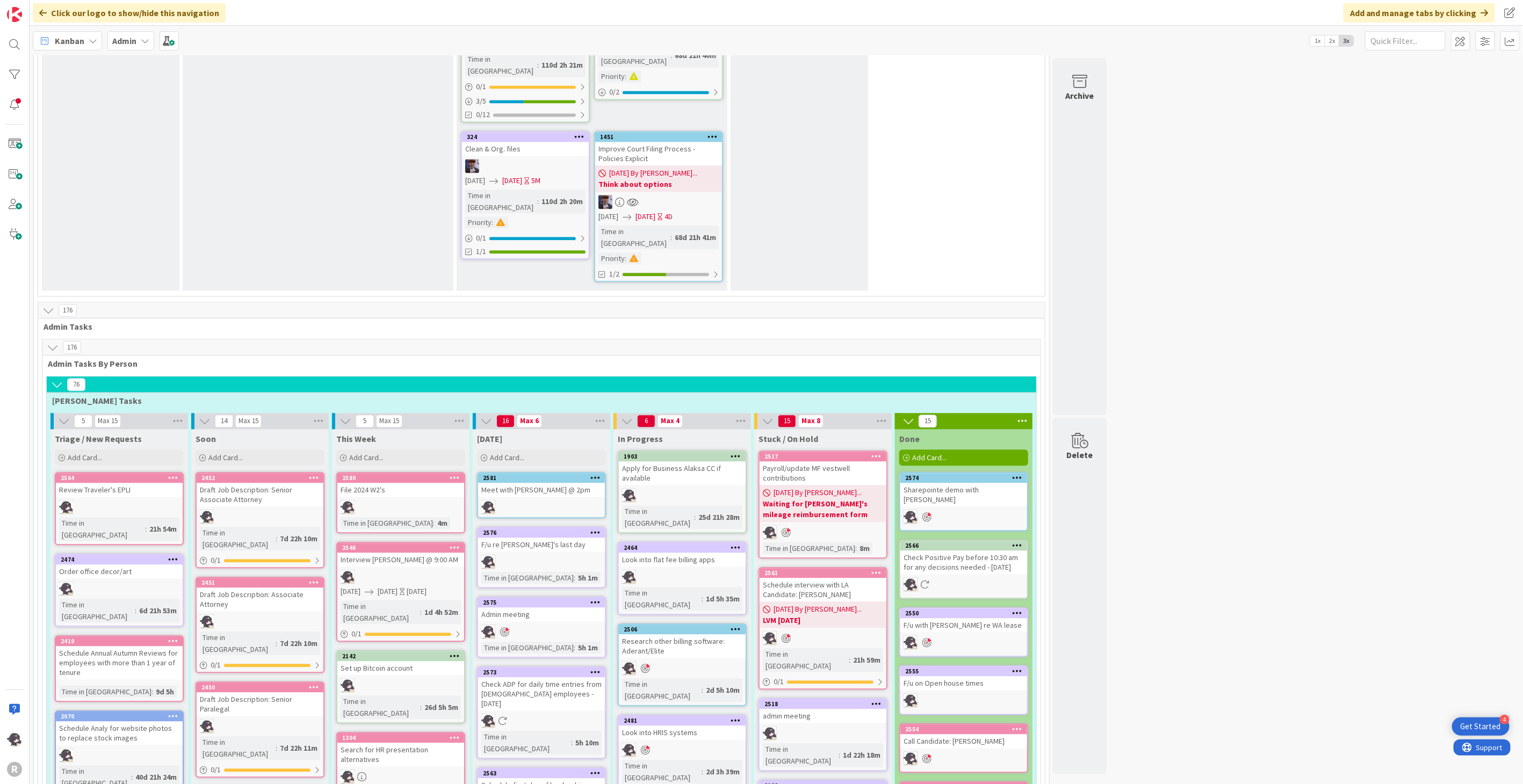
click at [598, 473] on icon at bounding box center [595, 477] width 10 height 8
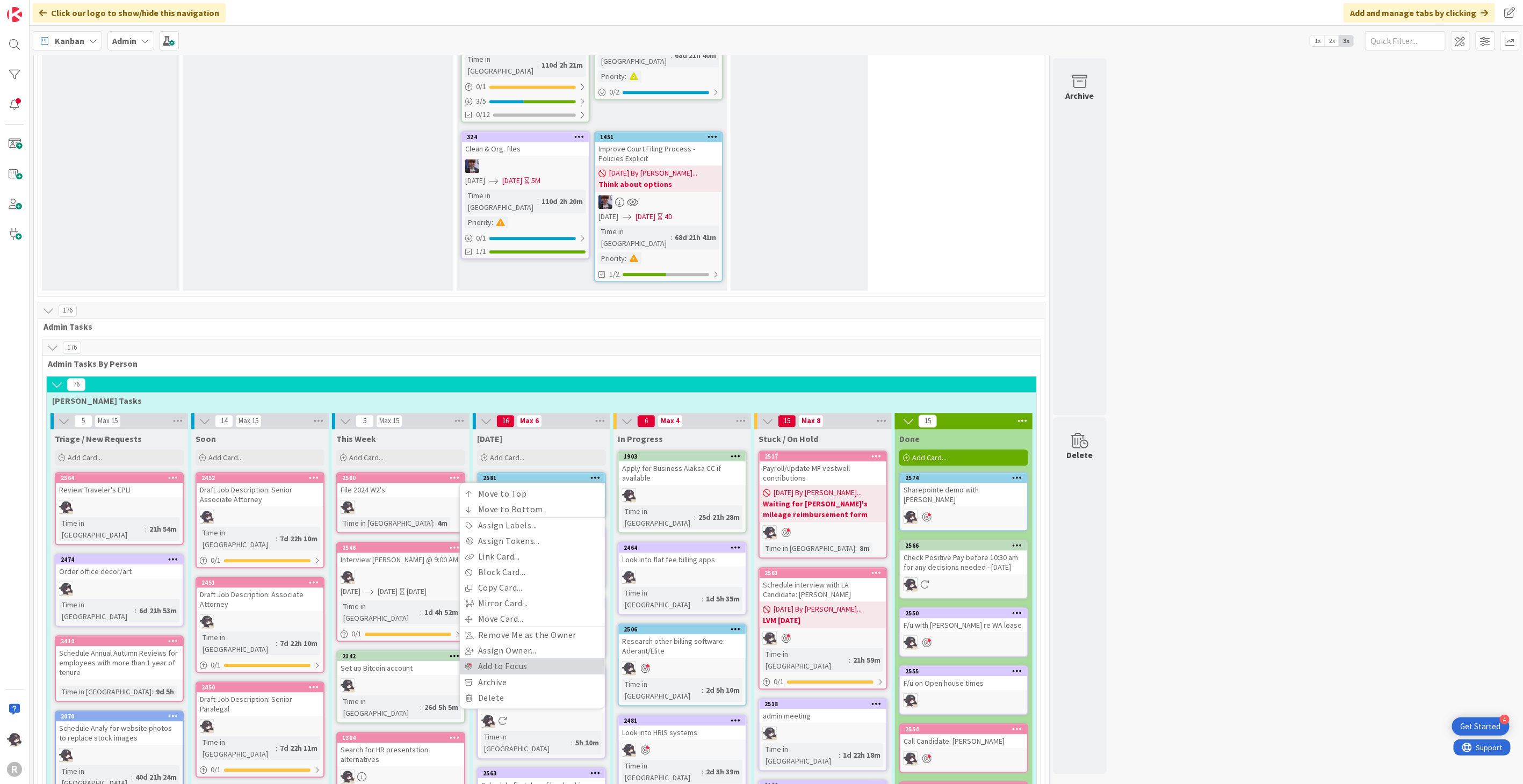
click at [488, 658] on link "Add to Focus" at bounding box center [532, 666] width 145 height 15
